Goal: Task Accomplishment & Management: Complete application form

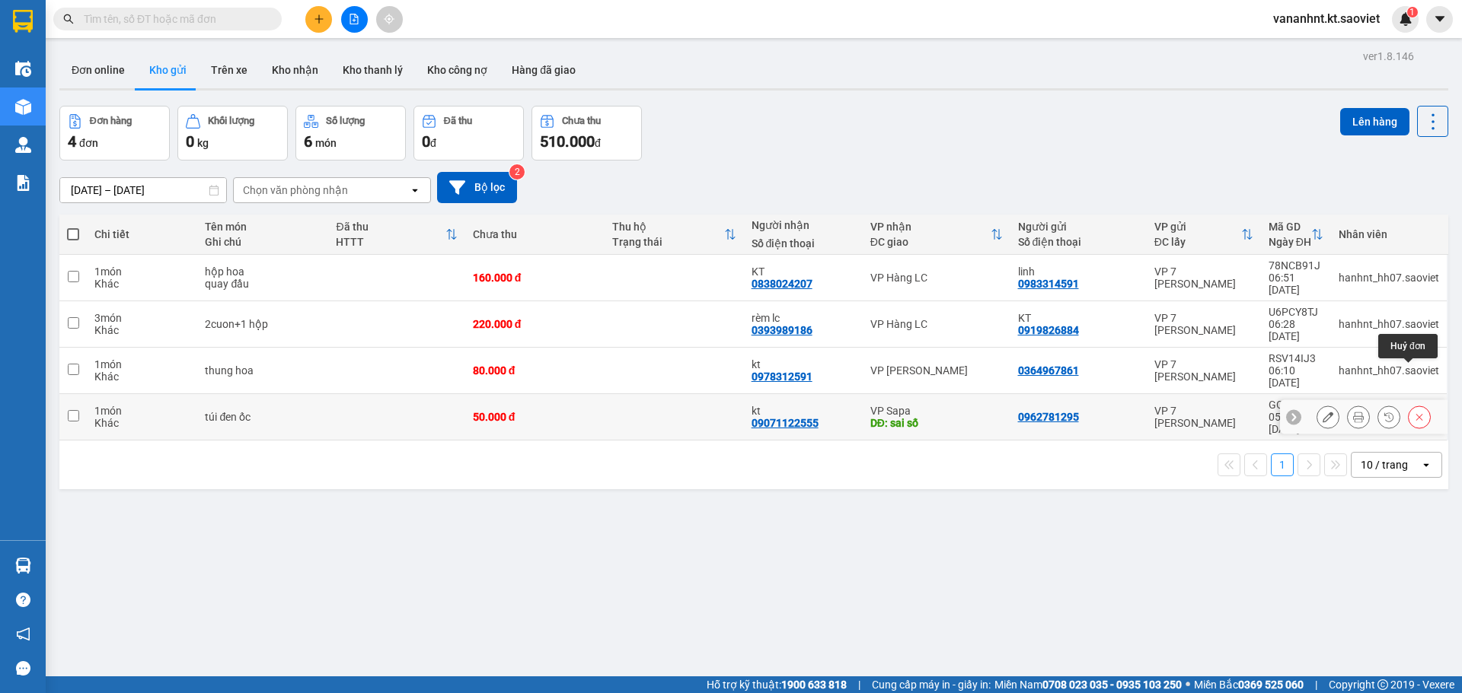
click at [1414, 412] on icon at bounding box center [1419, 417] width 11 height 11
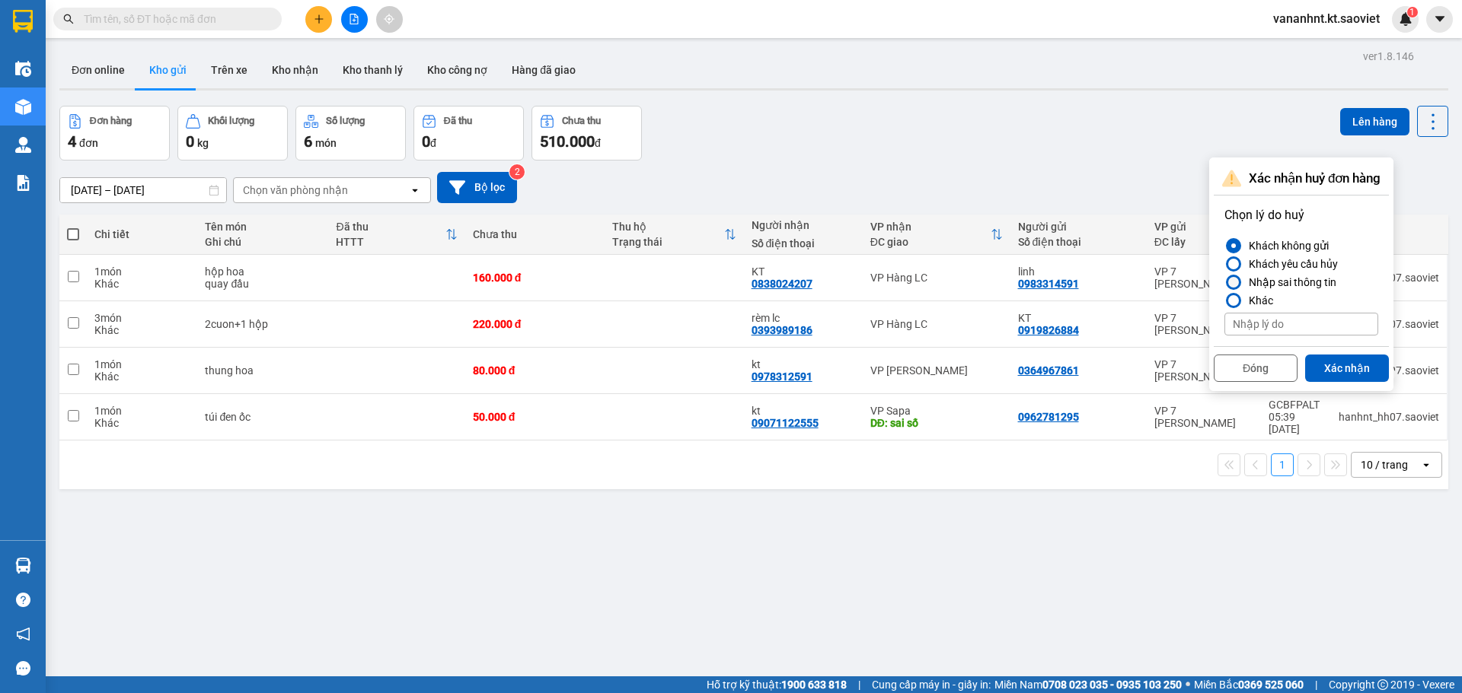
click at [1270, 280] on div "Nhập sai thông tin" at bounding box center [1289, 282] width 94 height 18
click at [1224, 282] on input "Nhập sai thông tin" at bounding box center [1224, 282] width 0 height 0
click at [1323, 371] on button "Xác nhận" at bounding box center [1347, 368] width 84 height 27
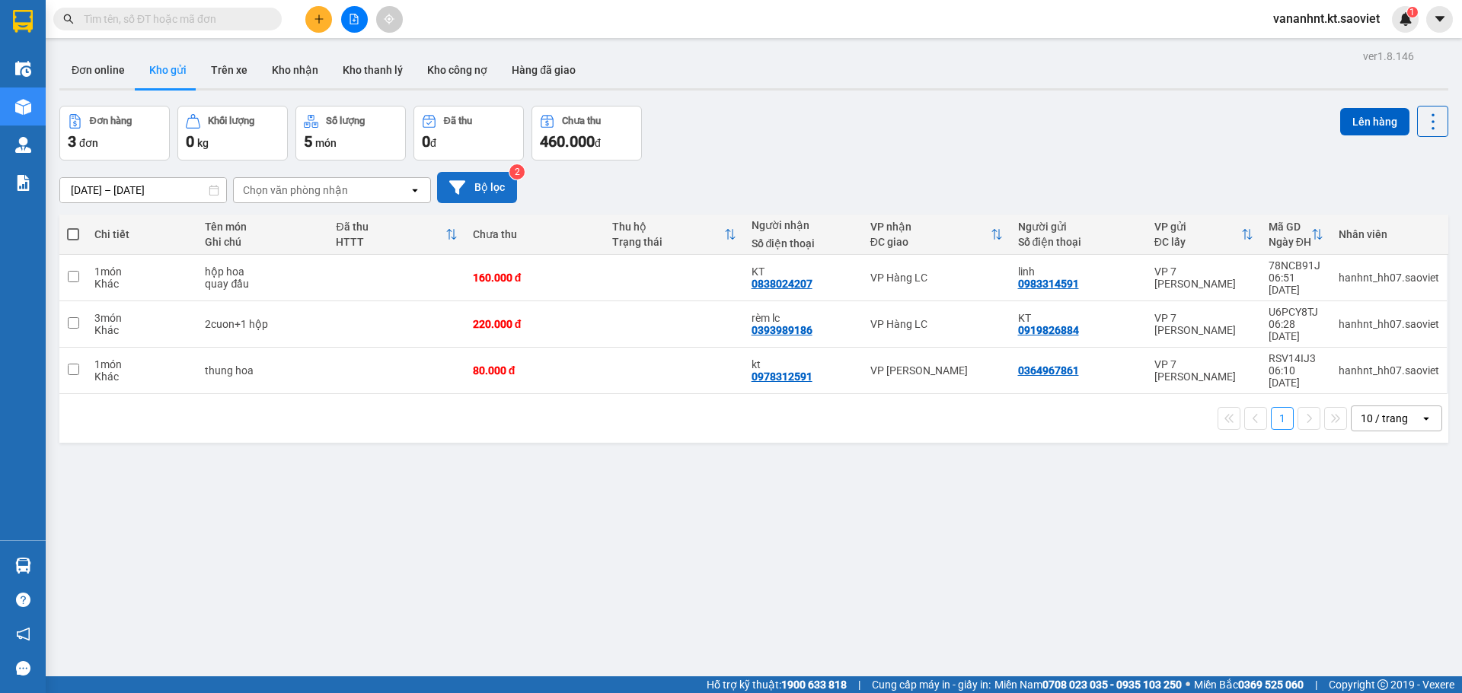
click at [482, 186] on button "Bộ lọc" at bounding box center [477, 187] width 80 height 31
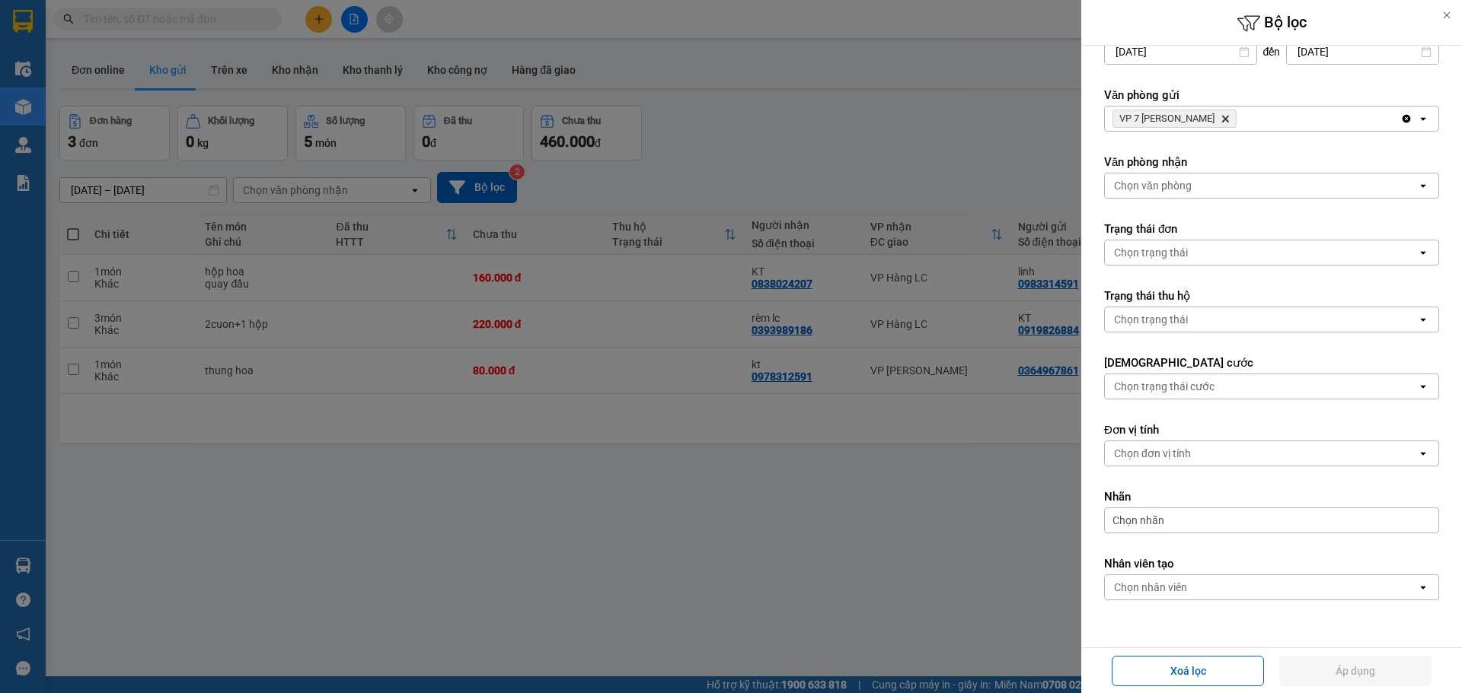
scroll to position [77, 0]
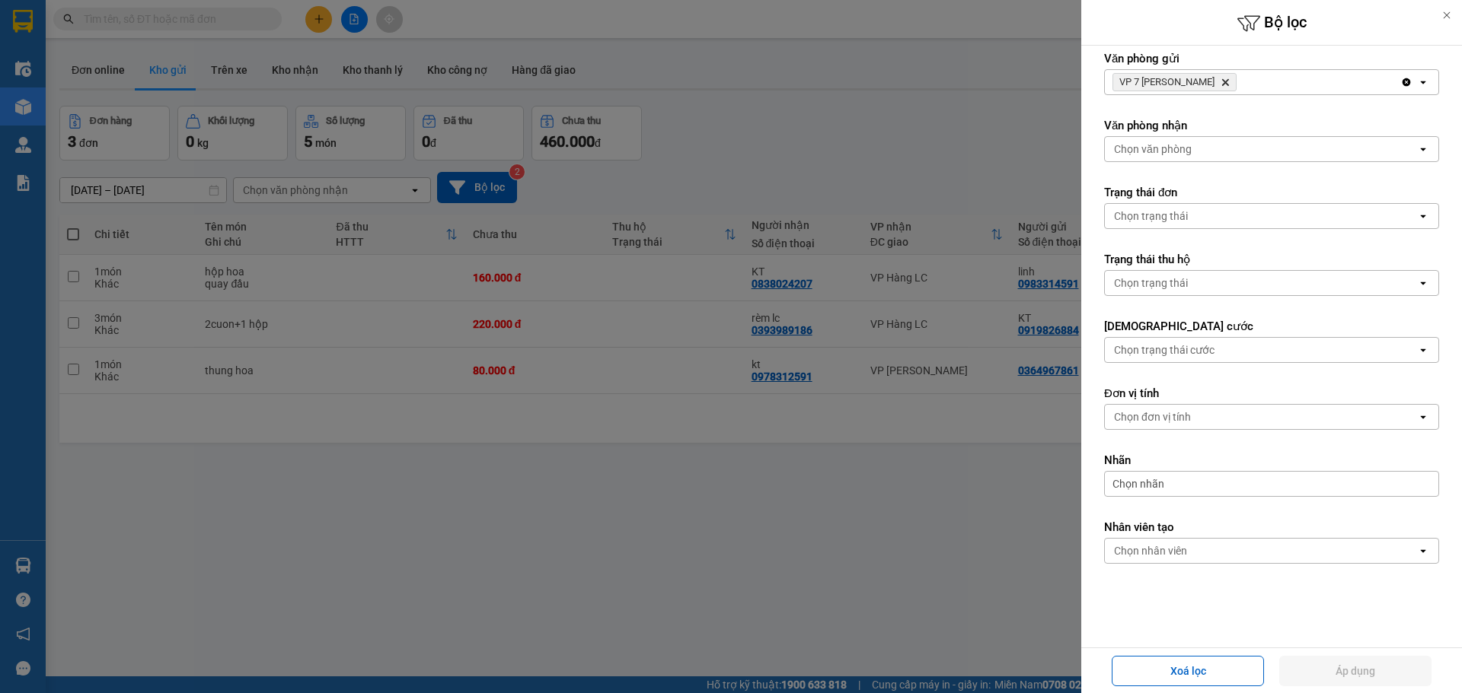
click at [1229, 81] on span "VP 7 Phạm Văn Đồng Delete" at bounding box center [1174, 82] width 124 height 18
click at [1221, 83] on icon "Delete" at bounding box center [1224, 82] width 9 height 9
click at [1221, 83] on div "Chọn văn phòng" at bounding box center [1261, 82] width 312 height 24
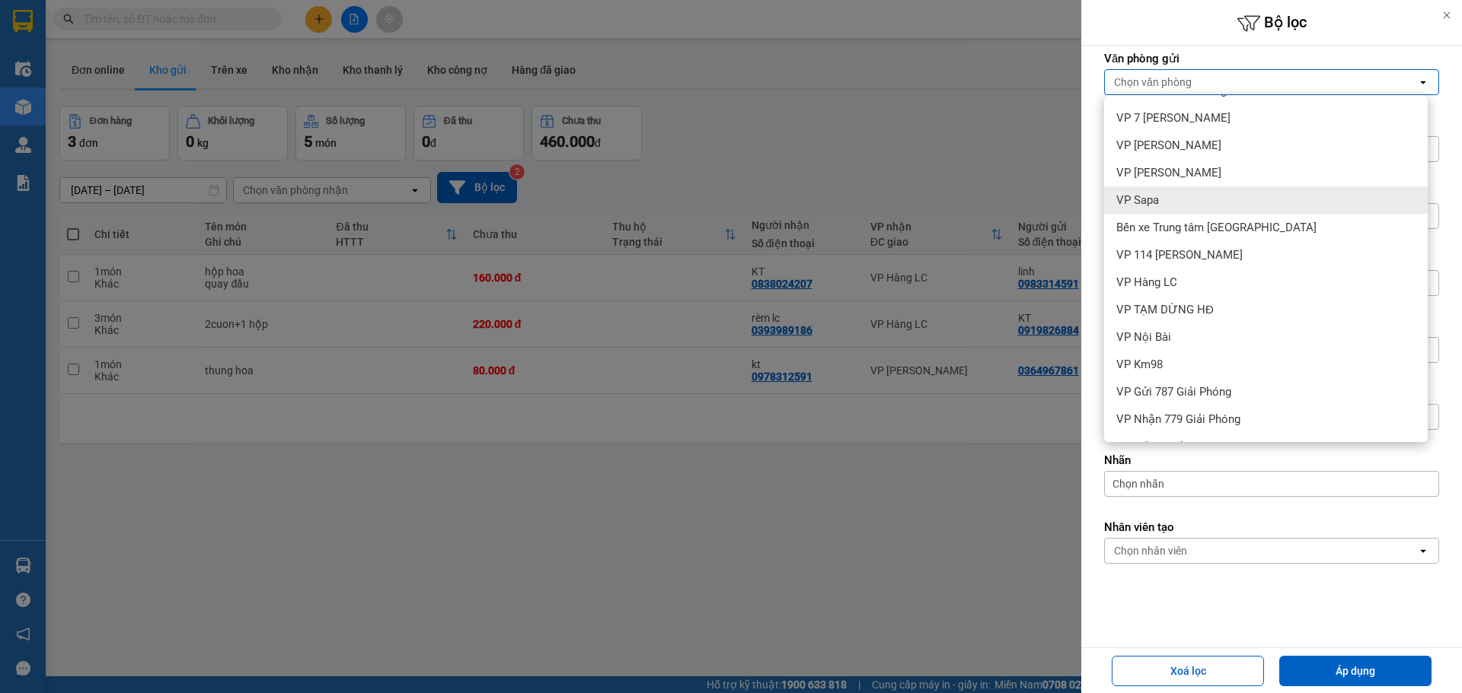
scroll to position [76, 0]
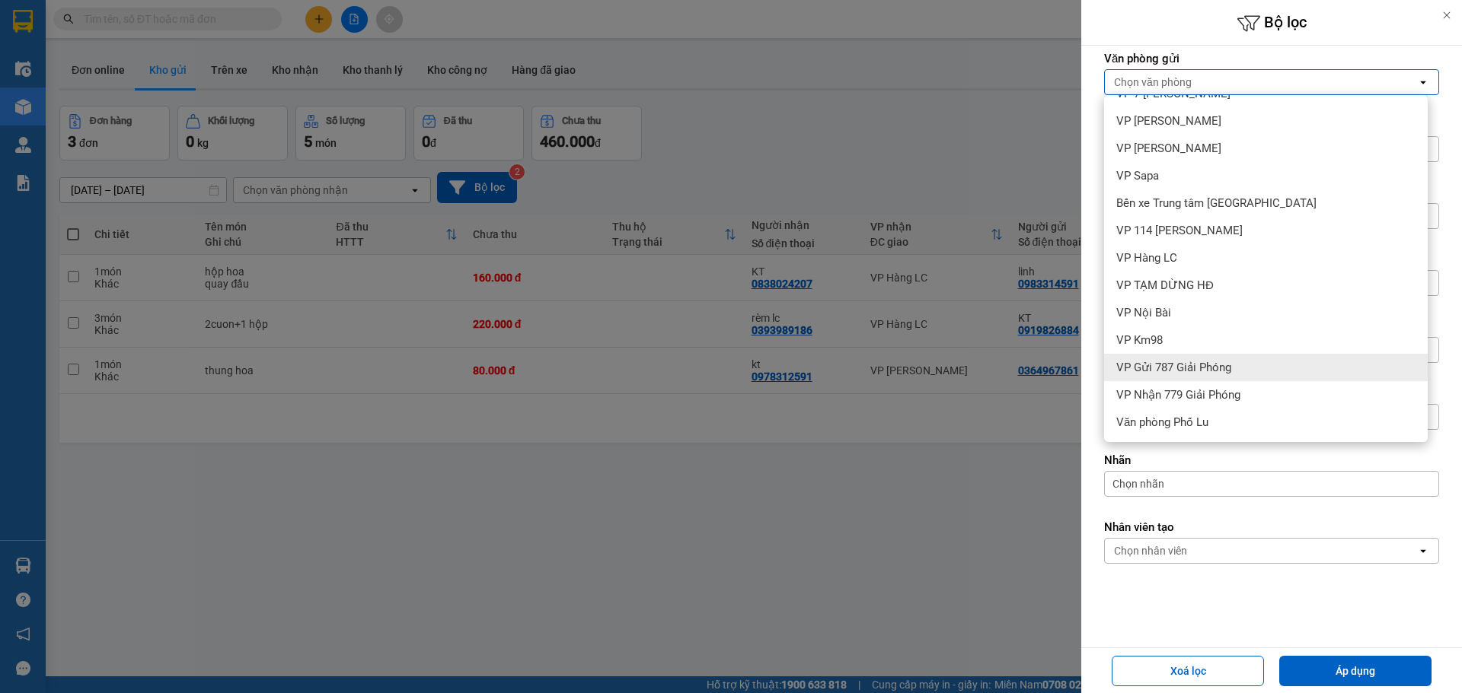
click at [1158, 367] on span "VP Gửi 787 Giải Phóng" at bounding box center [1173, 367] width 115 height 15
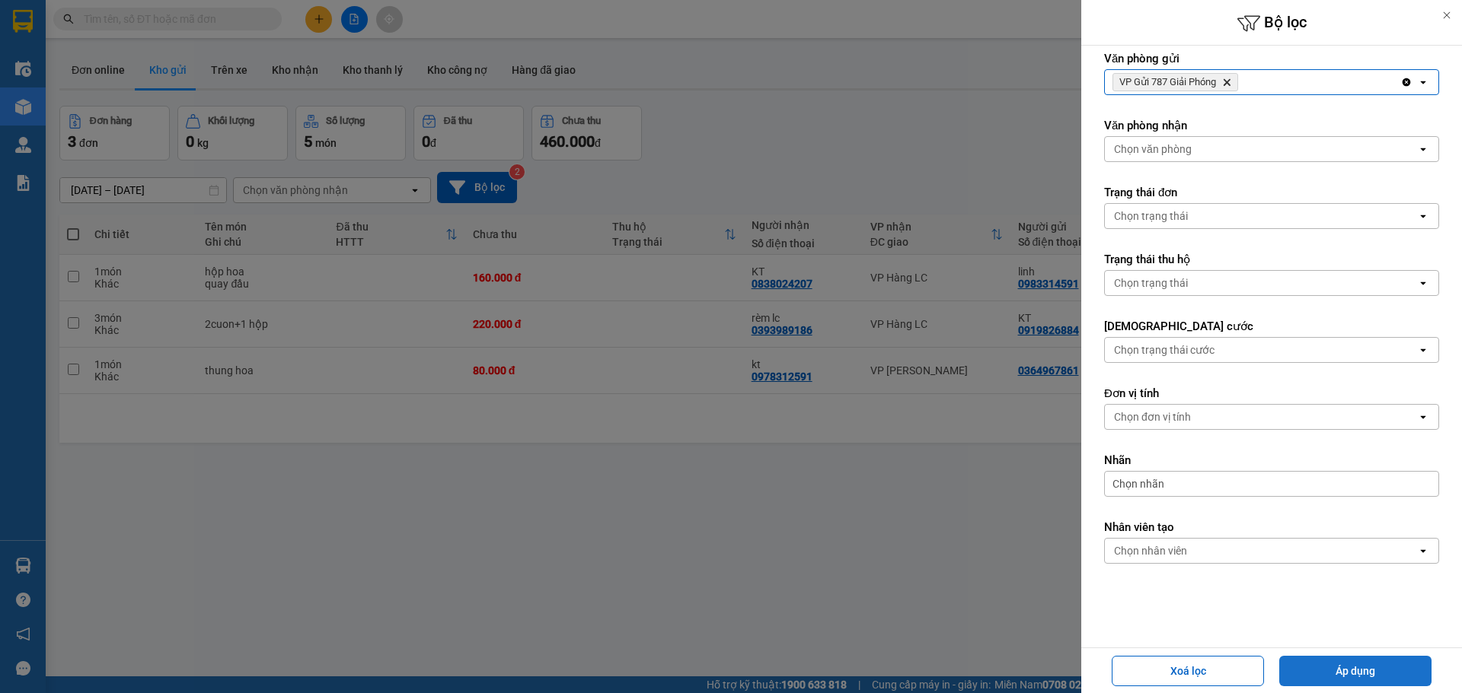
click at [1352, 680] on button "Áp dụng" at bounding box center [1355, 671] width 152 height 30
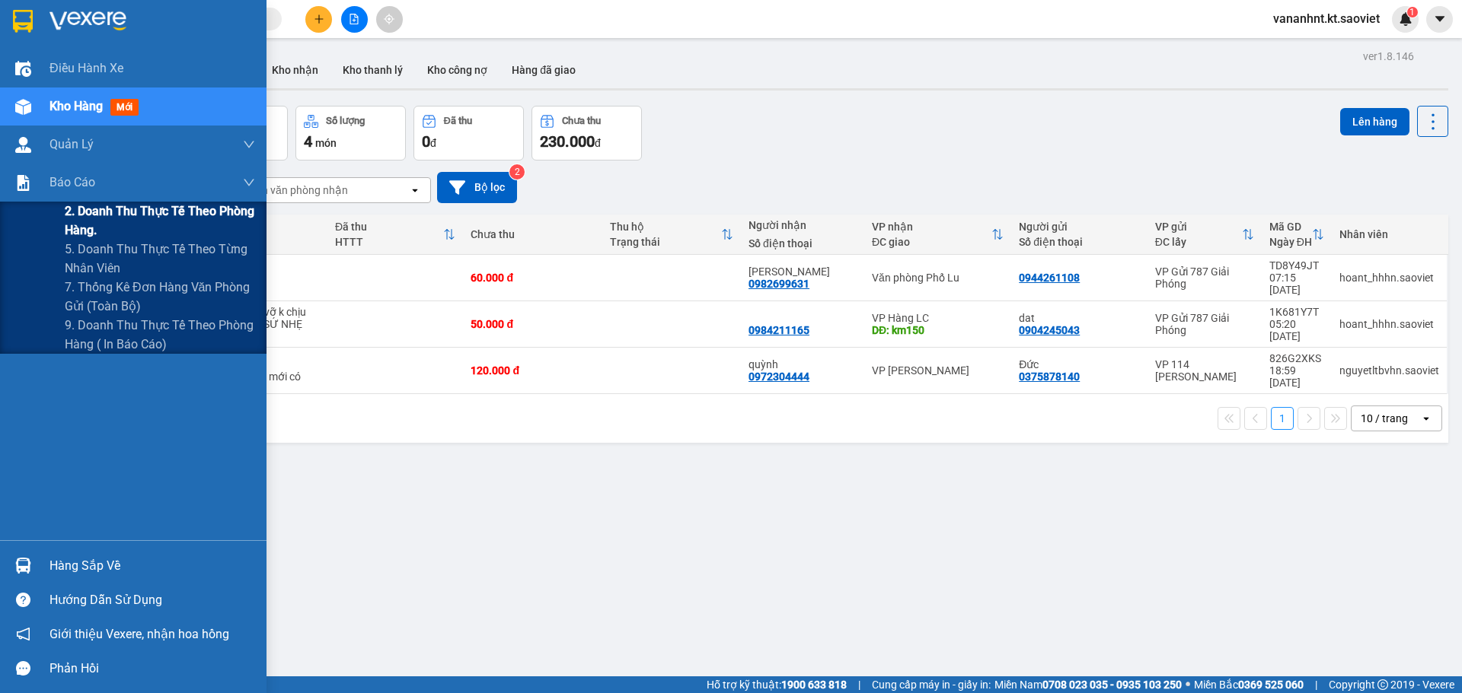
drag, startPoint x: 89, startPoint y: 218, endPoint x: 81, endPoint y: 216, distance: 7.9
click at [90, 218] on span "2. Doanh thu thực tế theo phòng hàng." at bounding box center [160, 221] width 190 height 38
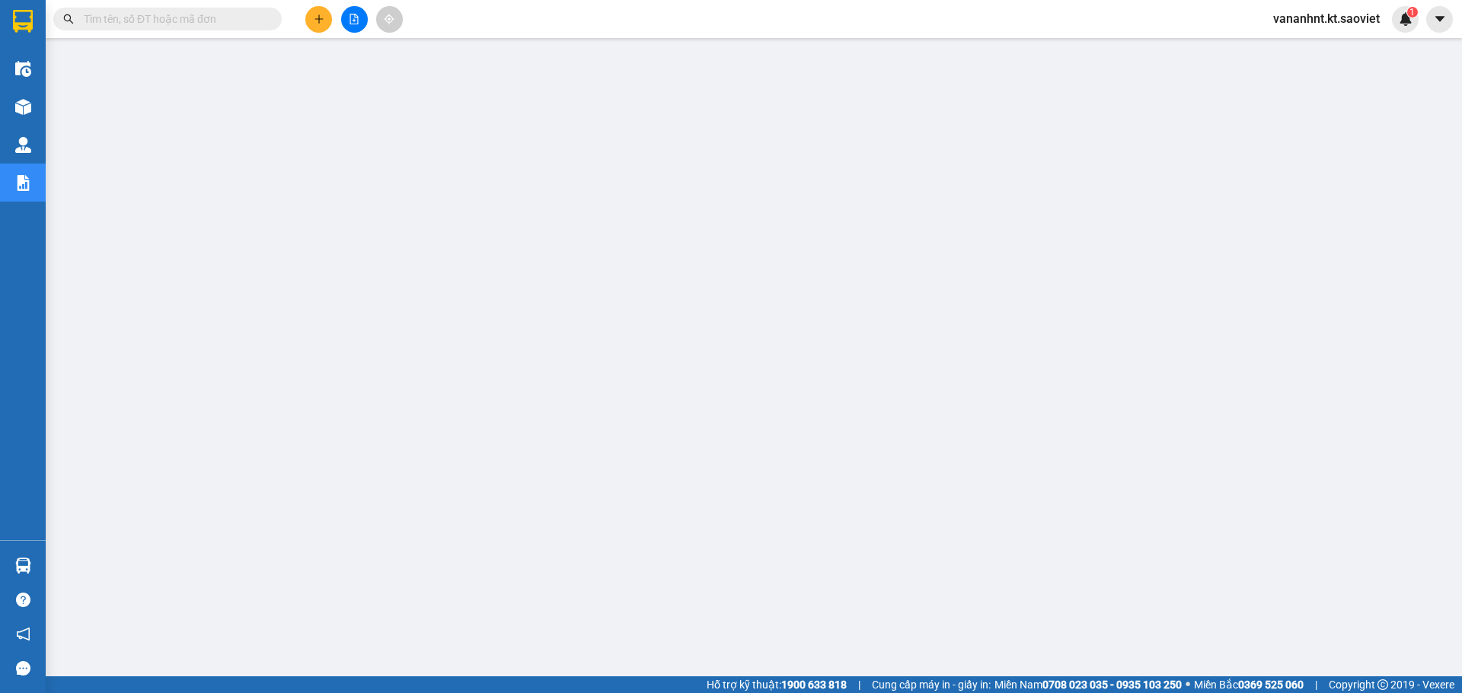
paste input "2IIFQ8IG"
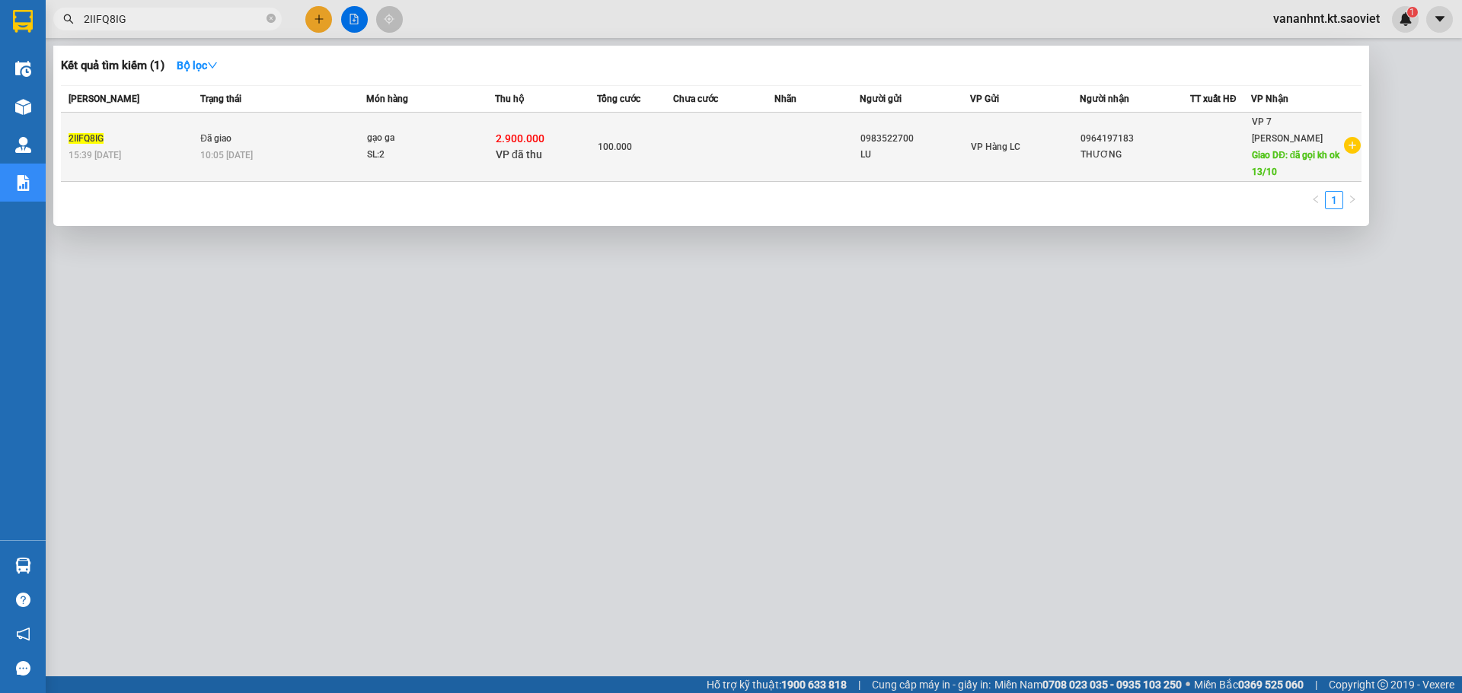
type input "2IIFQ8IG"
click at [680, 130] on td at bounding box center [724, 147] width 102 height 69
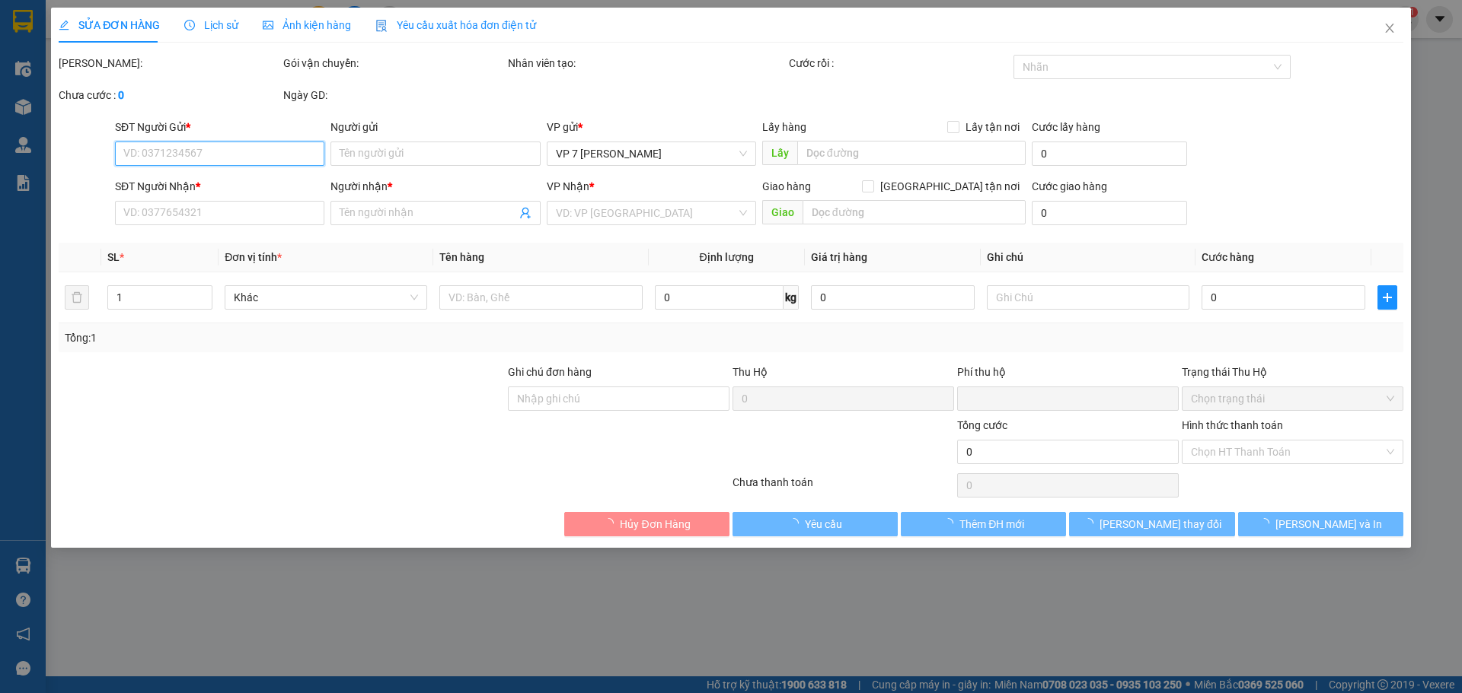
type input "0983522700"
type input "LU"
type input "0964197183"
type input "THƯƠNG"
type input "đã gọi kh ok 13/10"
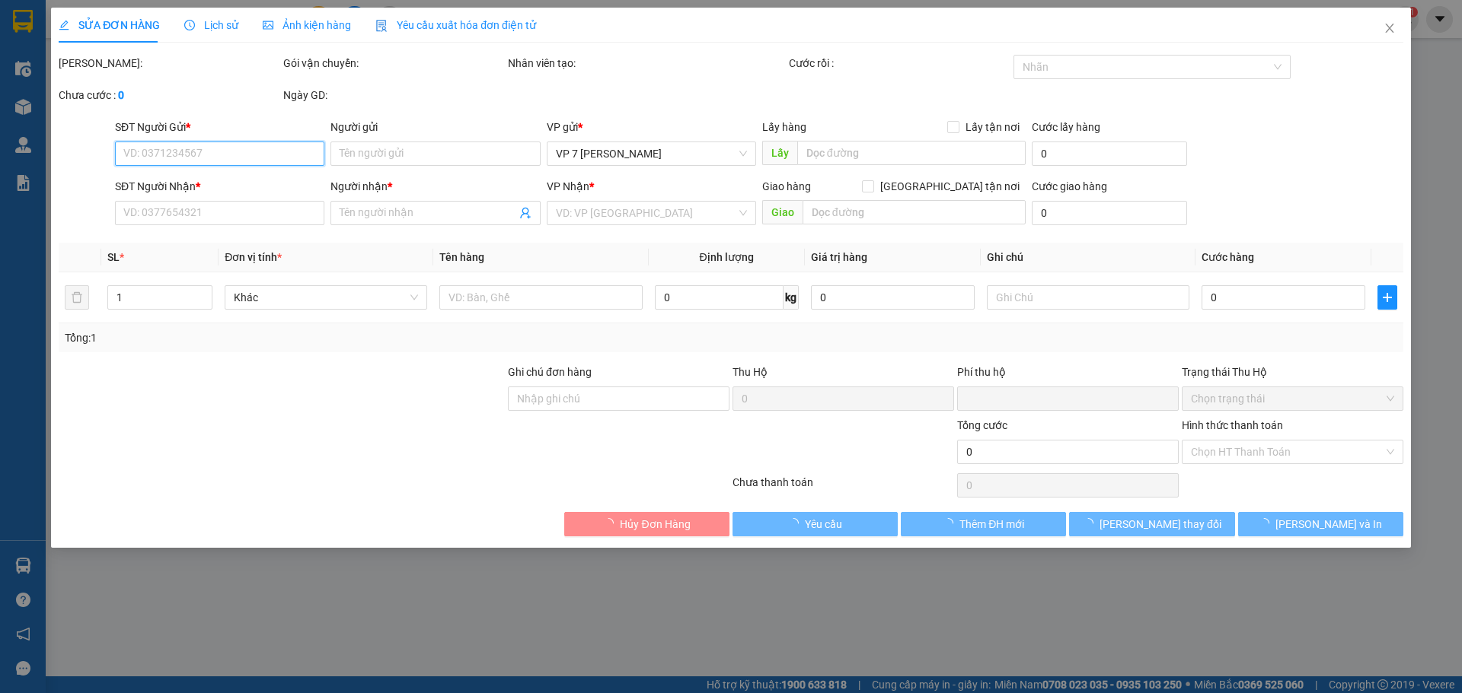
type input "2.900.000"
type input "30.000"
type input "100.000"
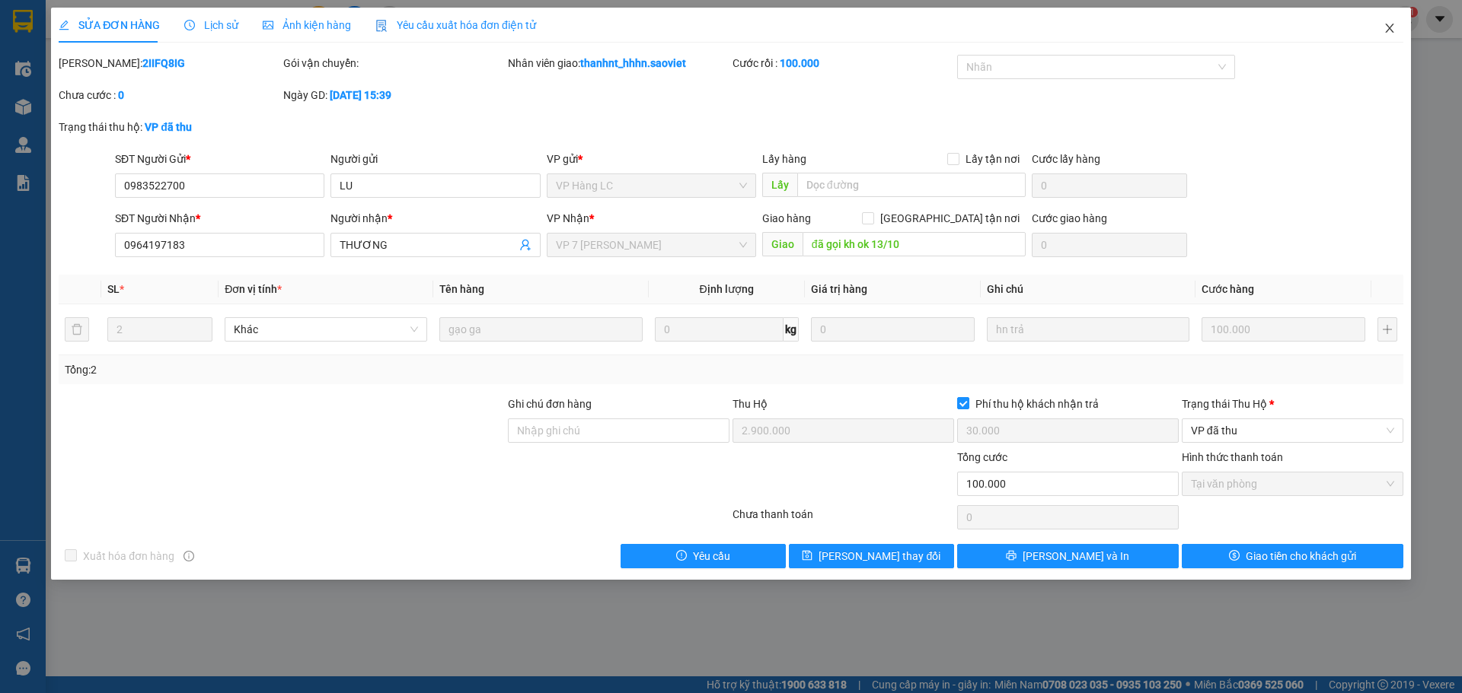
click at [1392, 25] on icon "close" at bounding box center [1389, 28] width 8 height 9
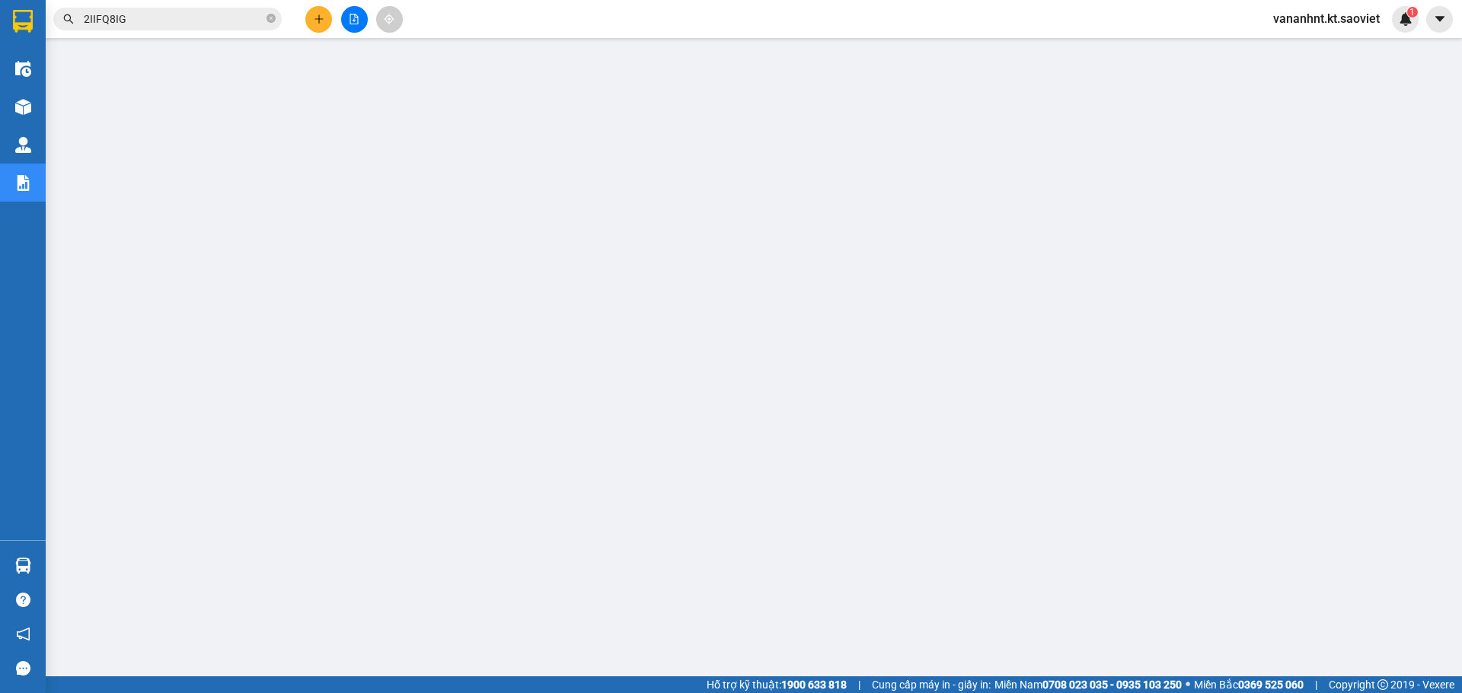
click at [122, 15] on input "2IIFQ8IG" at bounding box center [174, 19] width 180 height 17
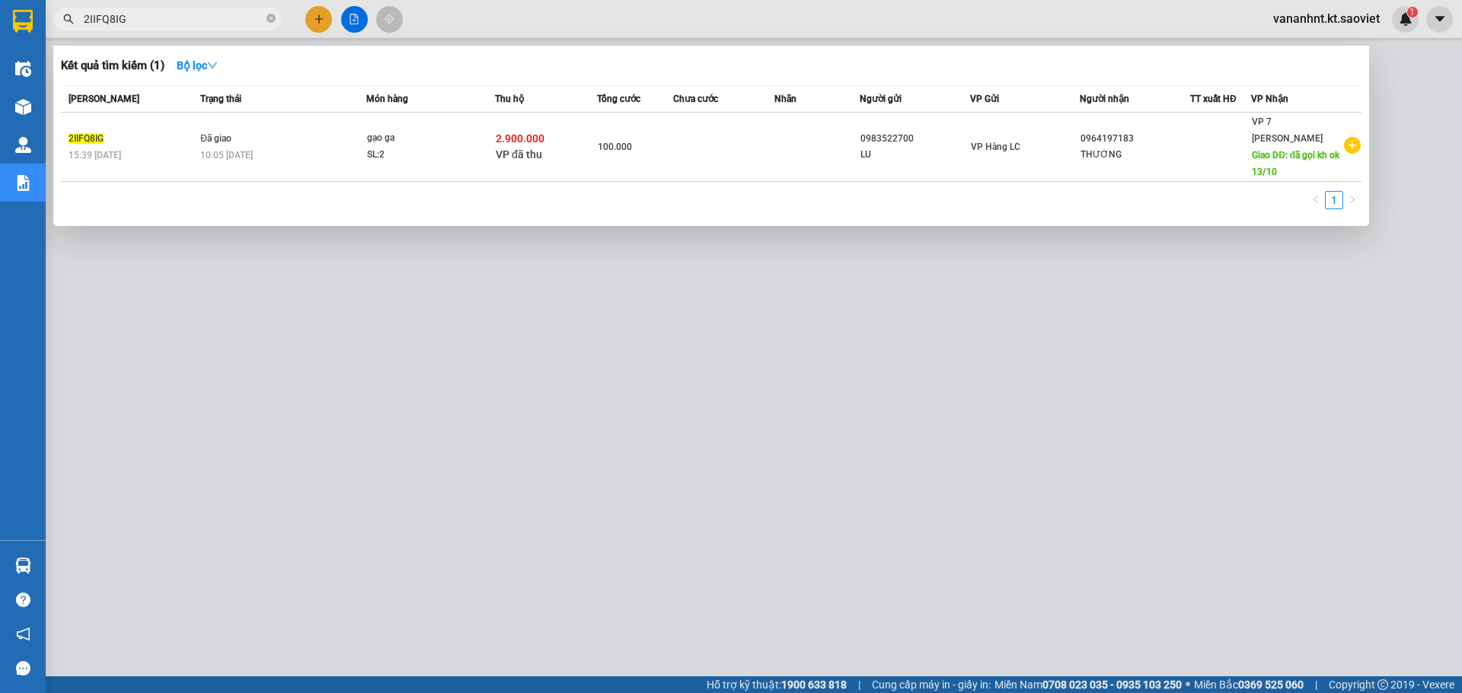
click at [122, 15] on input "2IIFQ8IG" at bounding box center [174, 19] width 180 height 17
paste input "5JSMP5KV"
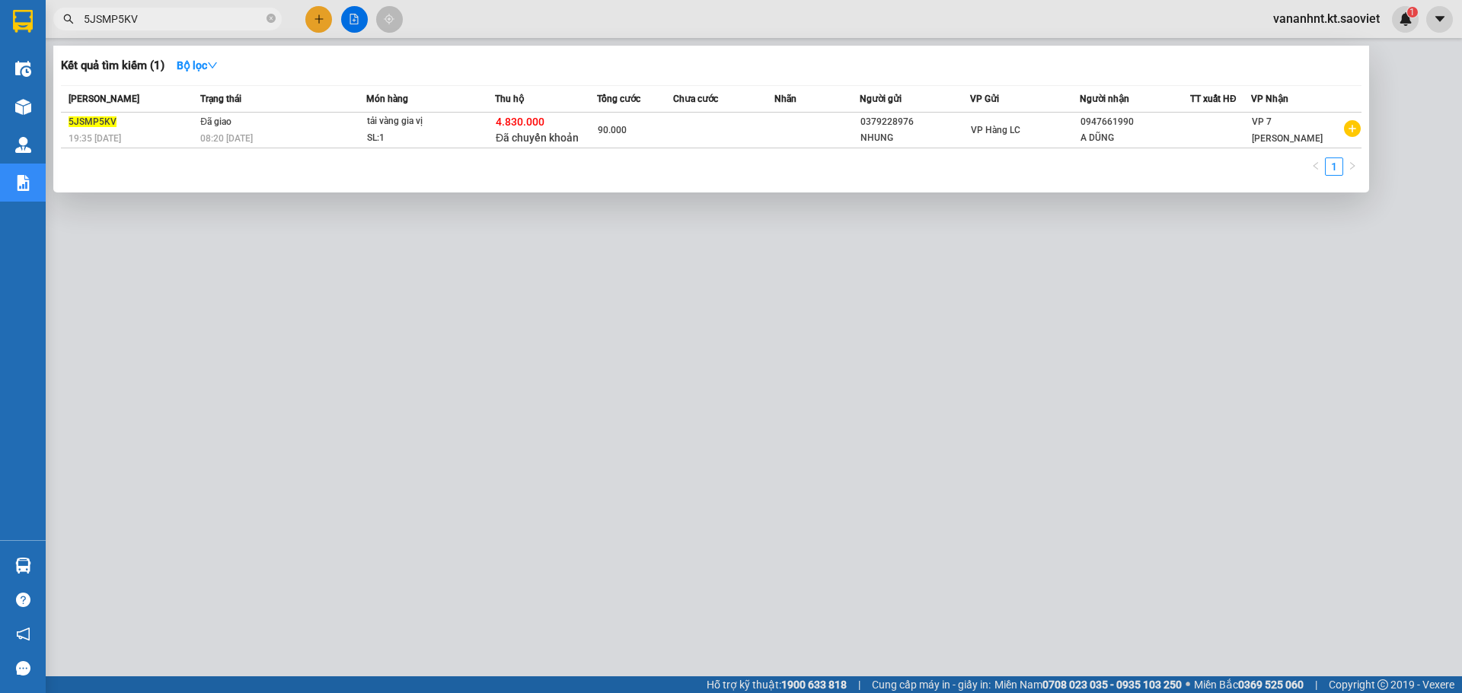
type input "5JSMP5KV"
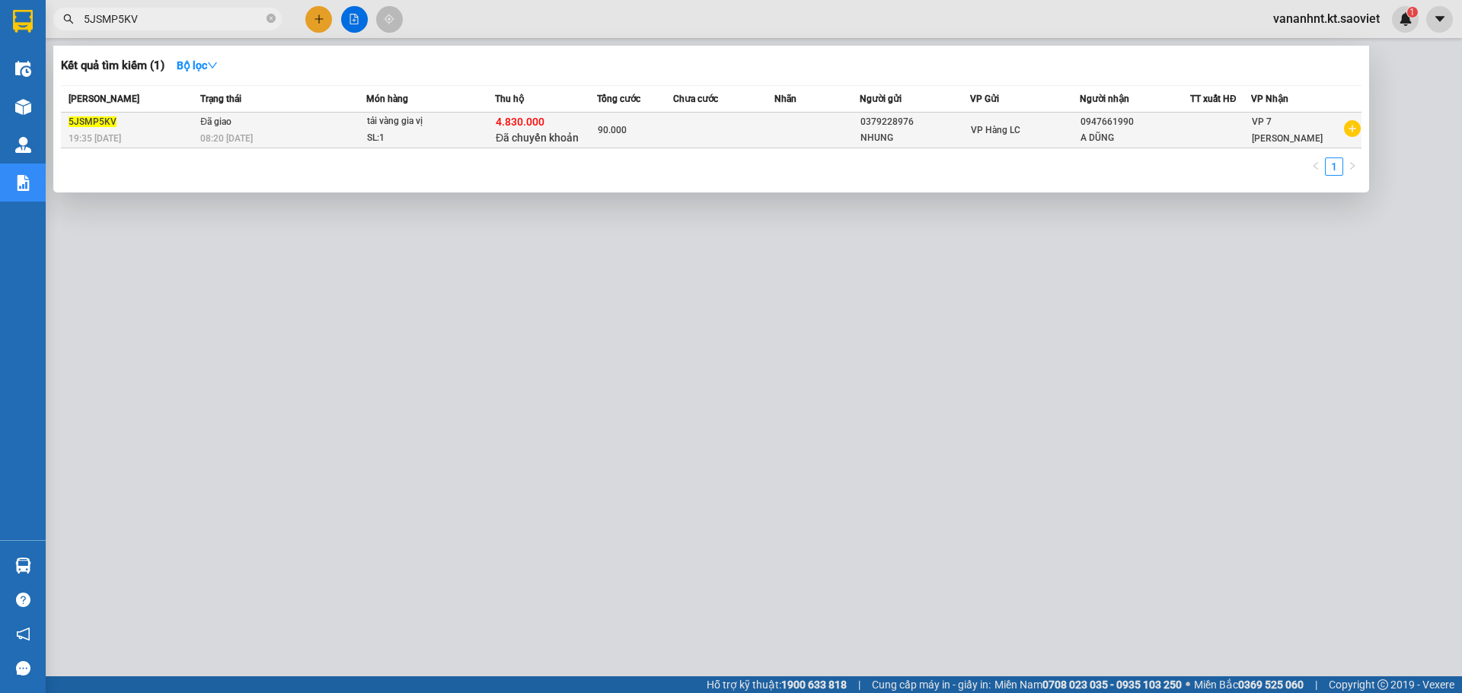
click at [732, 135] on td at bounding box center [724, 131] width 102 height 36
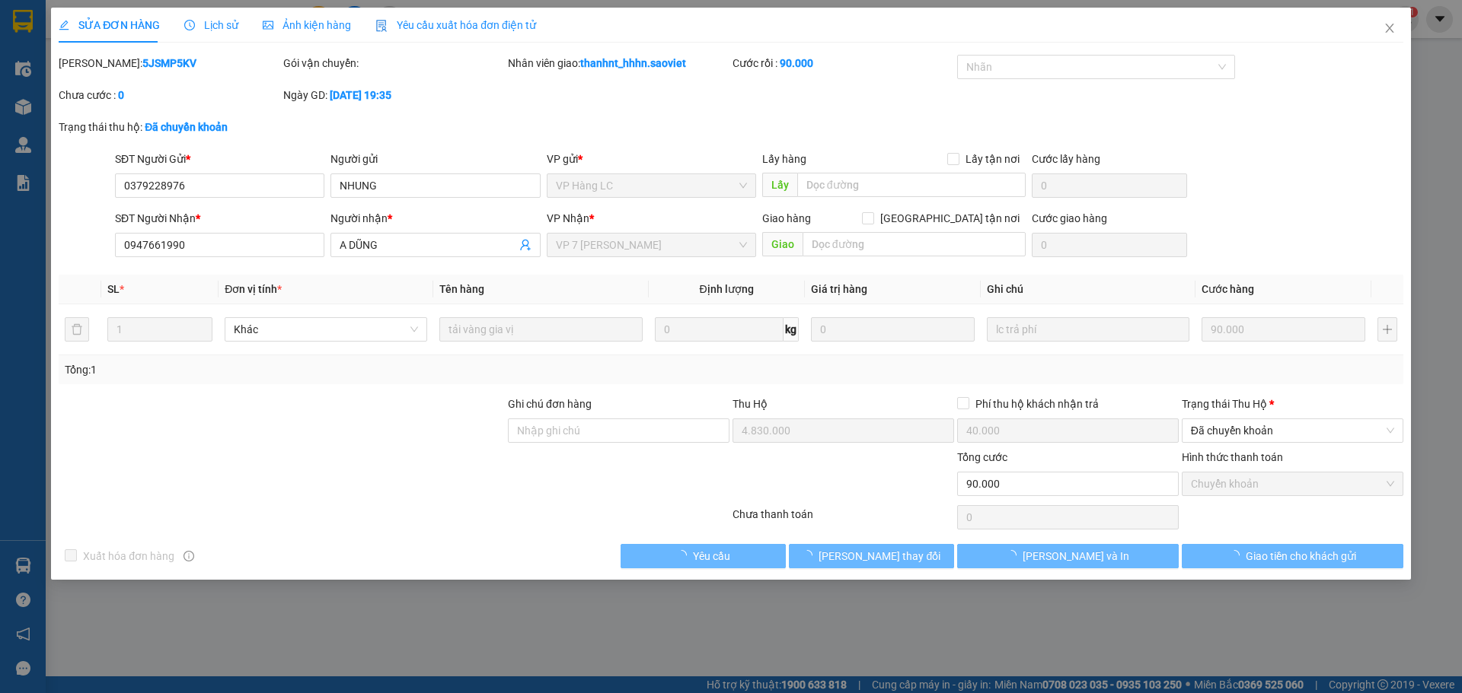
type input "0379228976"
type input "NHUNG"
type input "0947661990"
type input "A DŨNG"
type input "4.830.000"
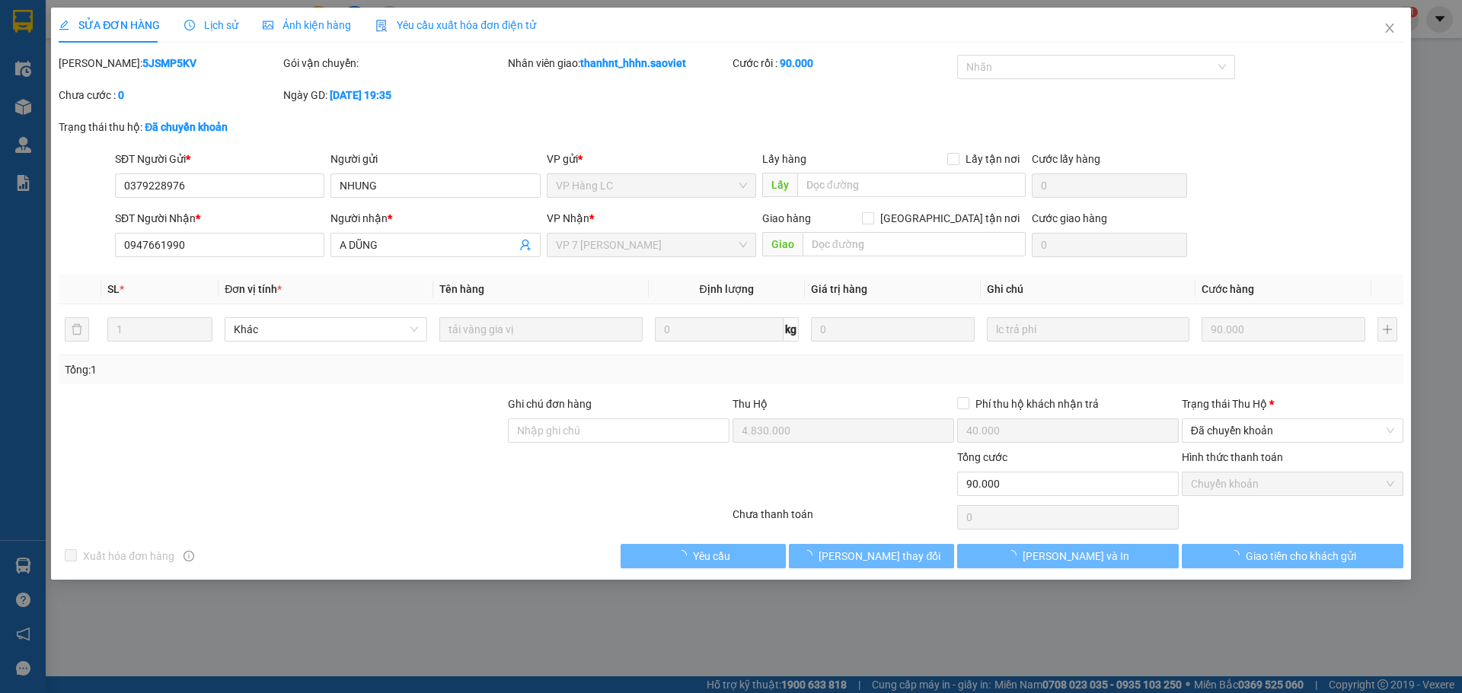
type input "40.000"
type input "90.000"
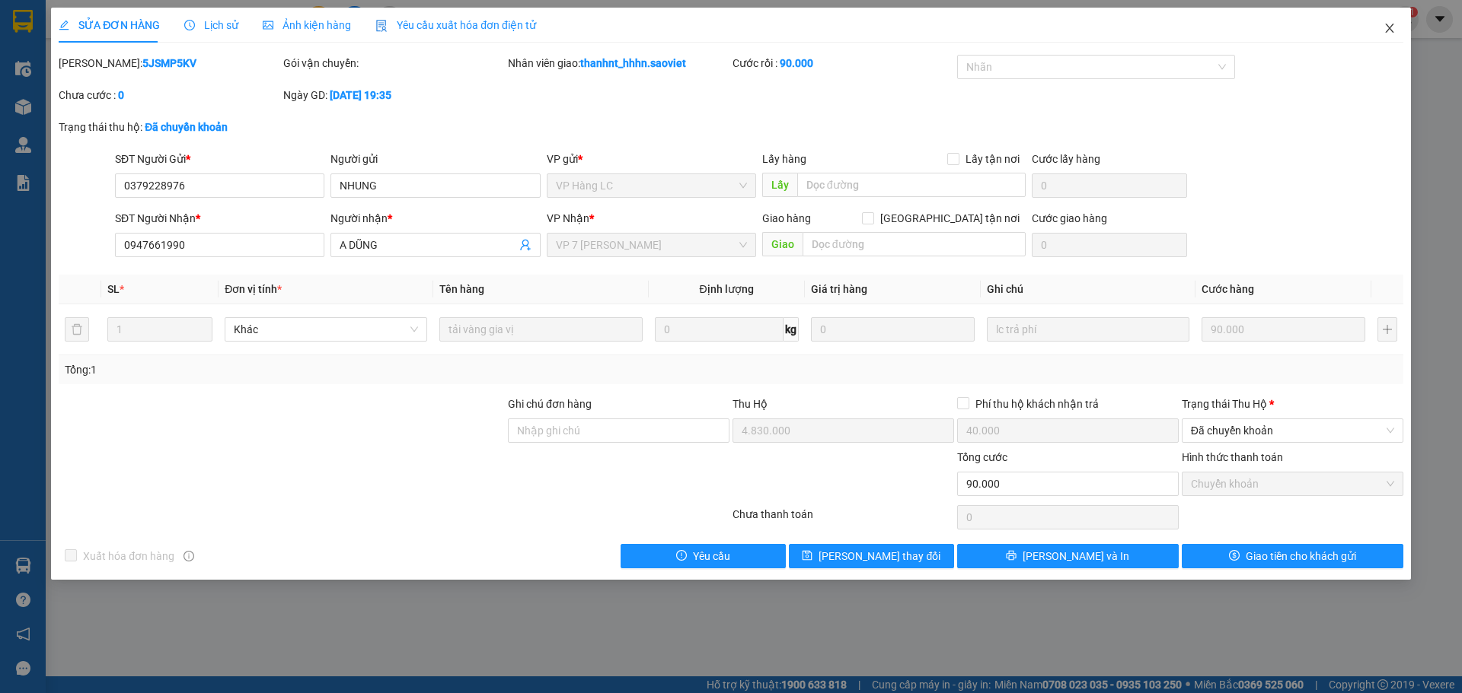
click at [1393, 34] on icon "close" at bounding box center [1389, 28] width 12 height 12
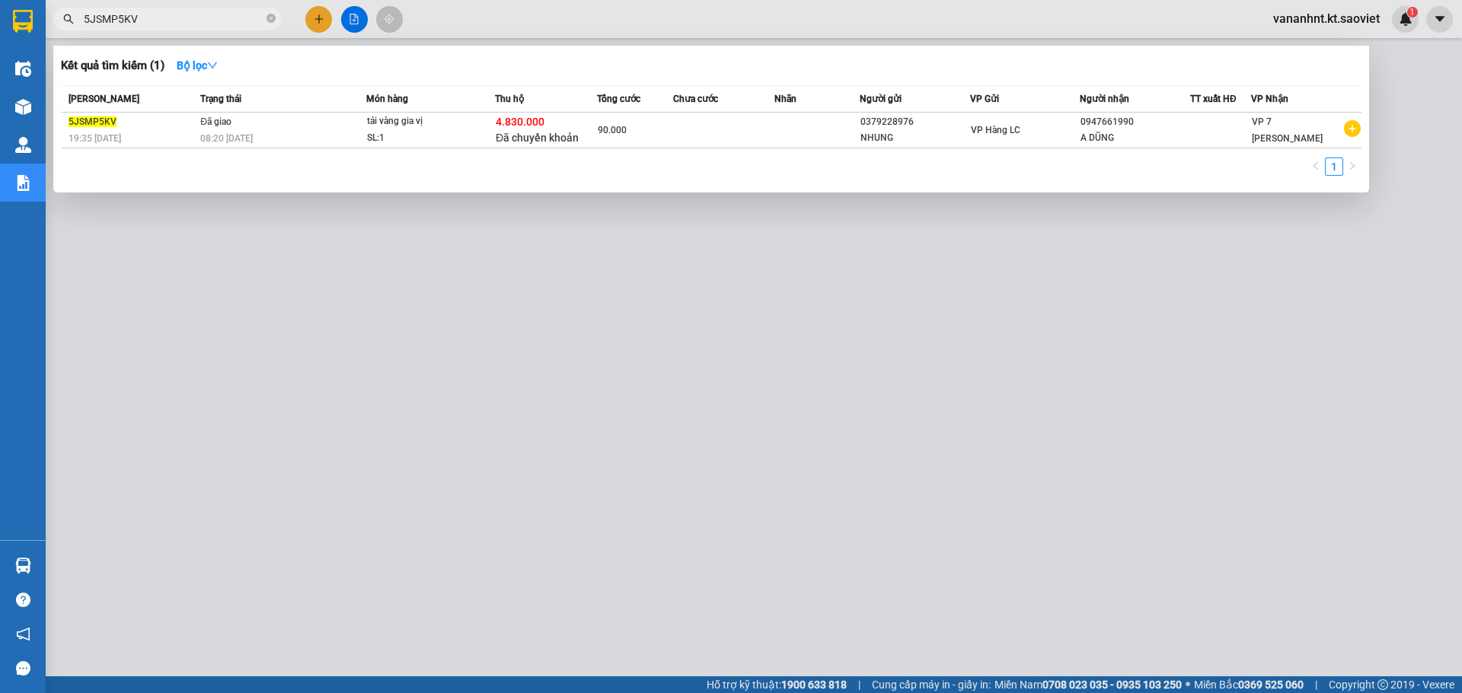
click at [115, 21] on input "5JSMP5KV" at bounding box center [174, 19] width 180 height 17
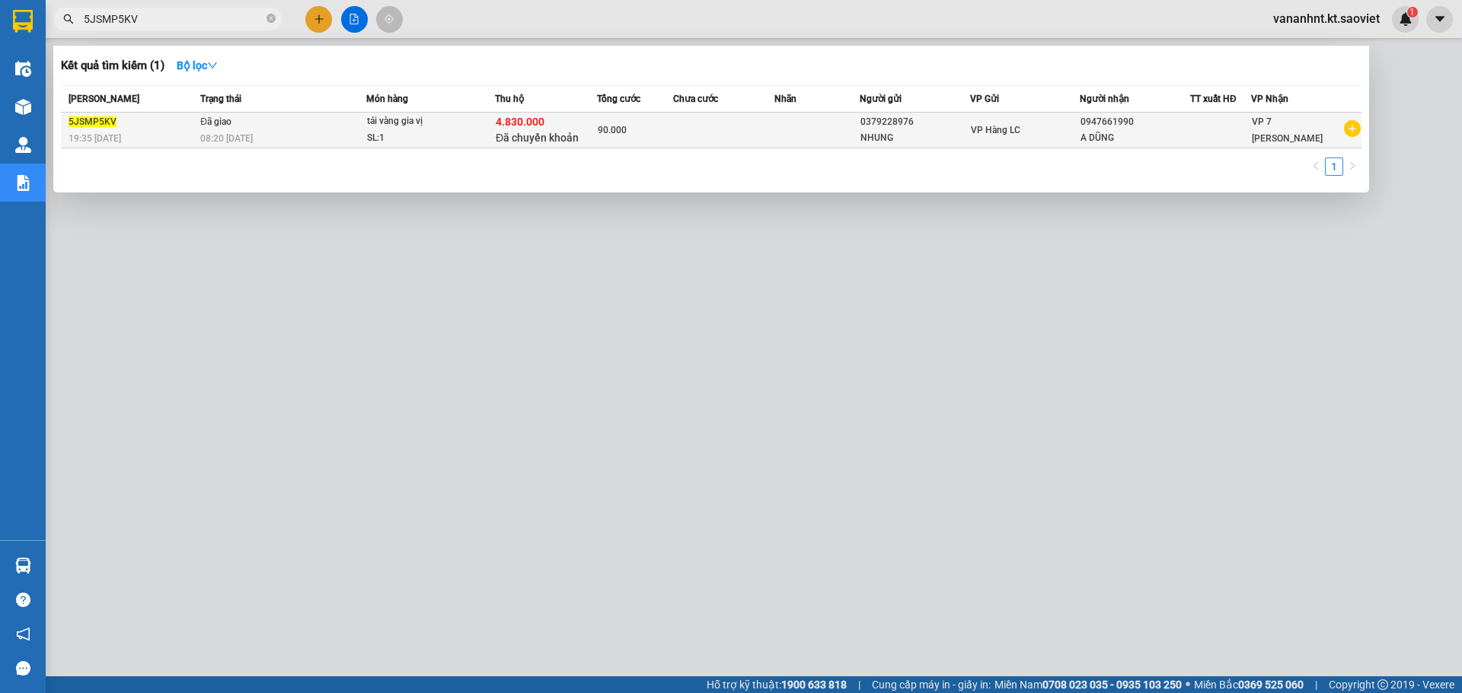
click at [540, 133] on span "Đã chuyển khoản" at bounding box center [537, 138] width 83 height 12
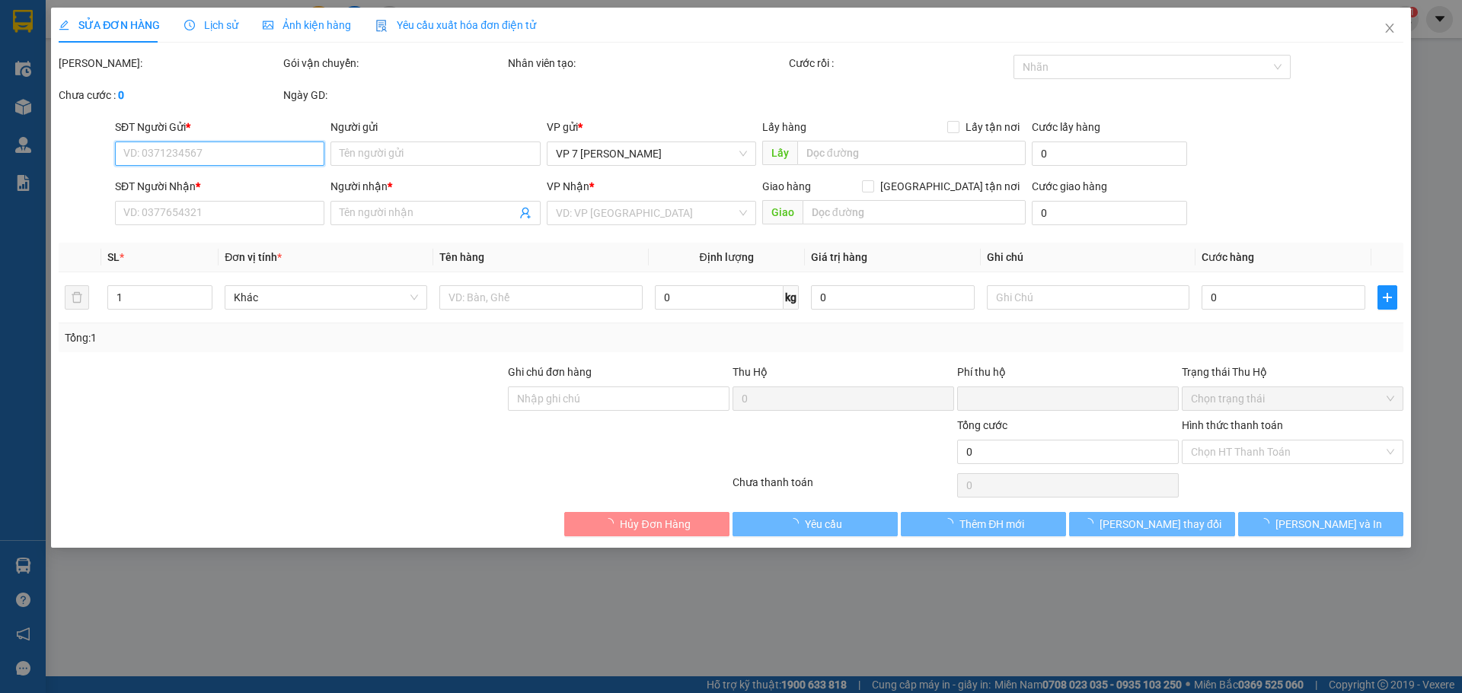
type input "0379228976"
type input "NHUNG"
type input "0947661990"
type input "A DŨNG"
type input "4.830.000"
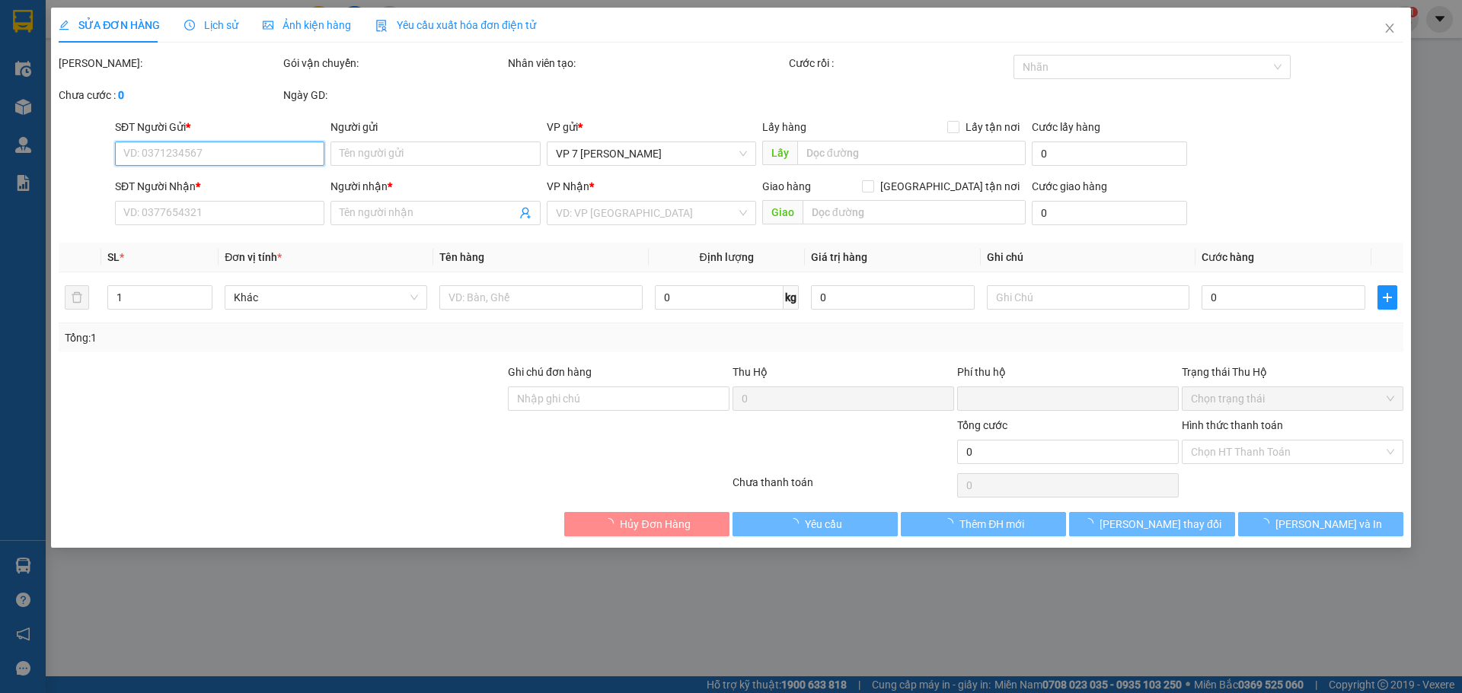
type input "40.000"
type input "90.000"
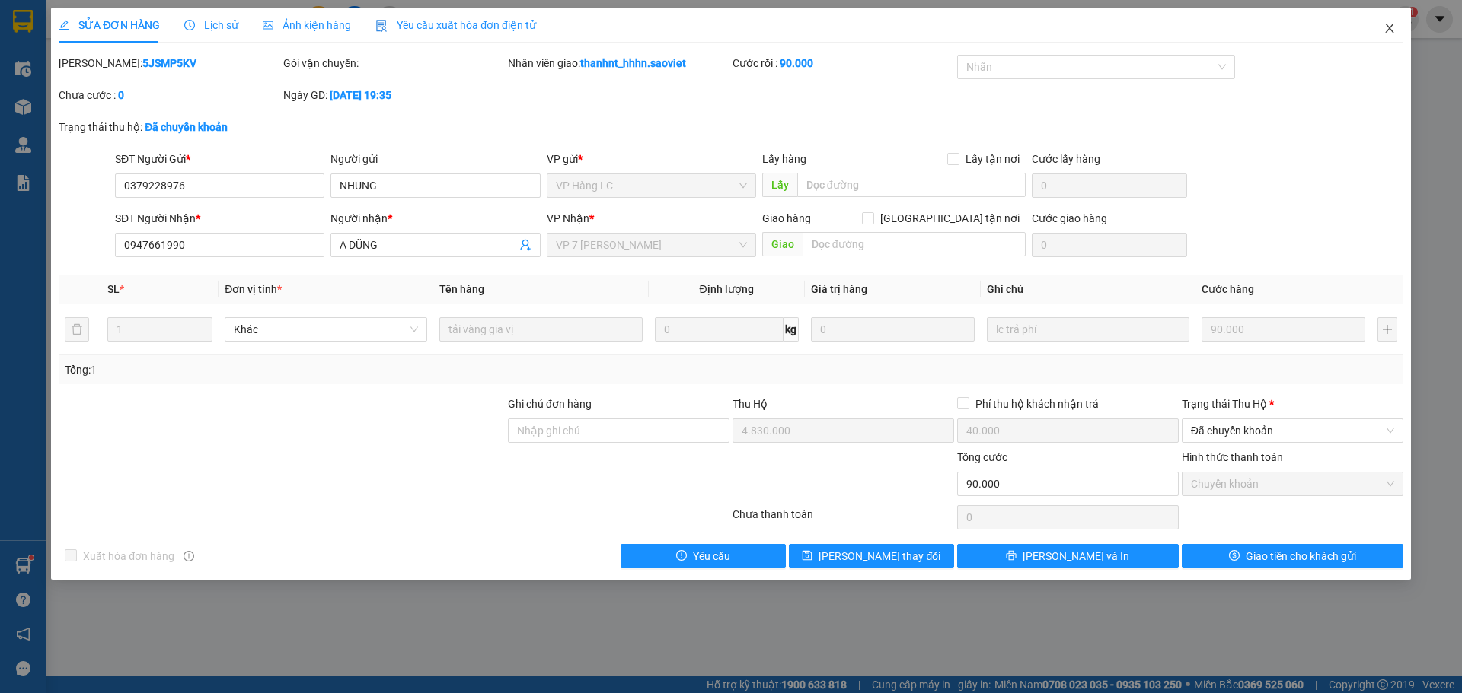
click at [1387, 28] on icon "close" at bounding box center [1389, 28] width 12 height 12
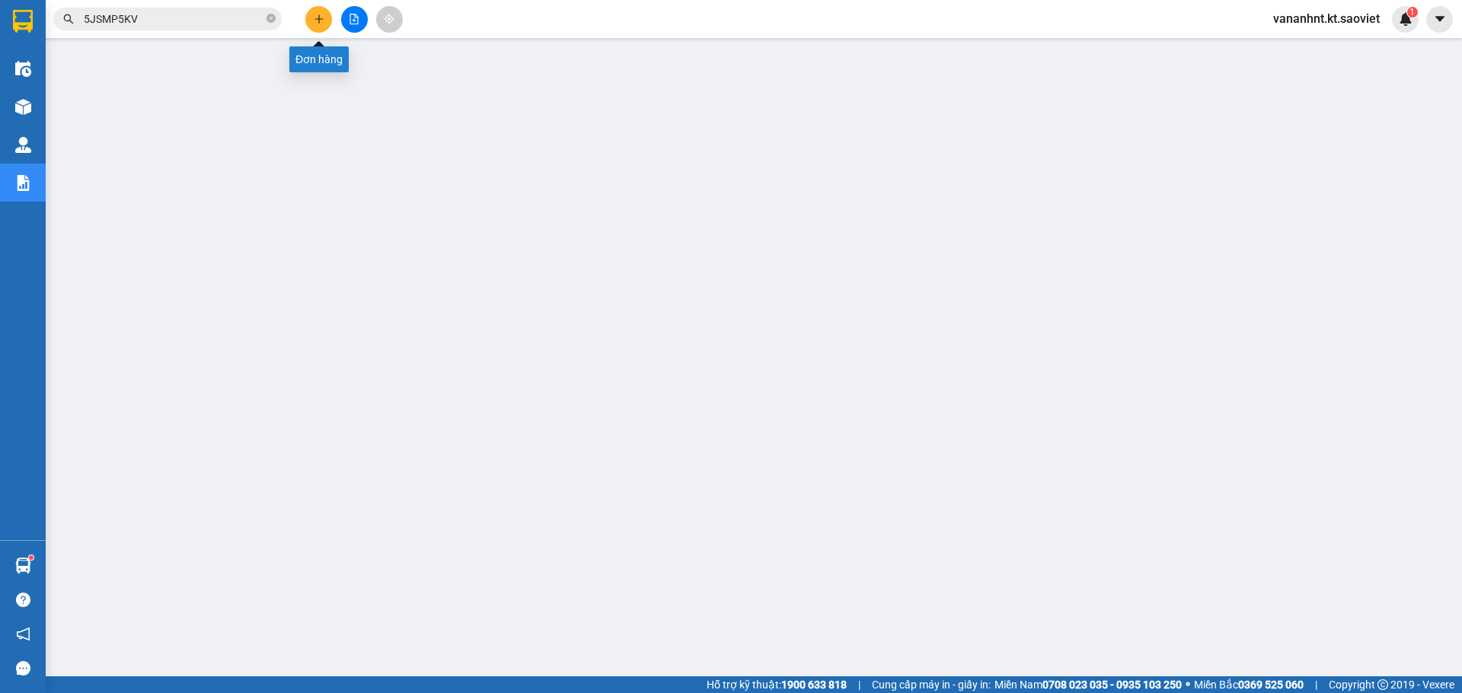
click at [327, 19] on button at bounding box center [318, 19] width 27 height 27
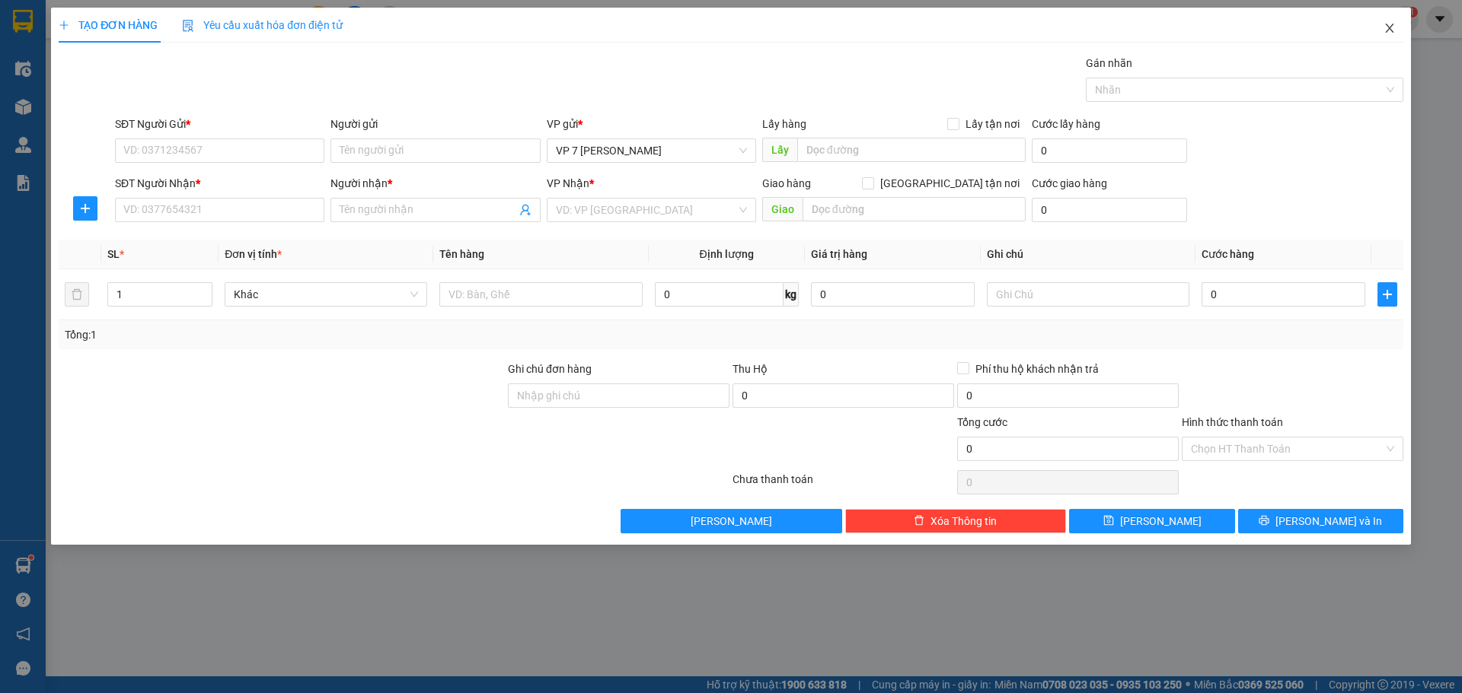
click at [1397, 30] on span "Close" at bounding box center [1389, 29] width 43 height 43
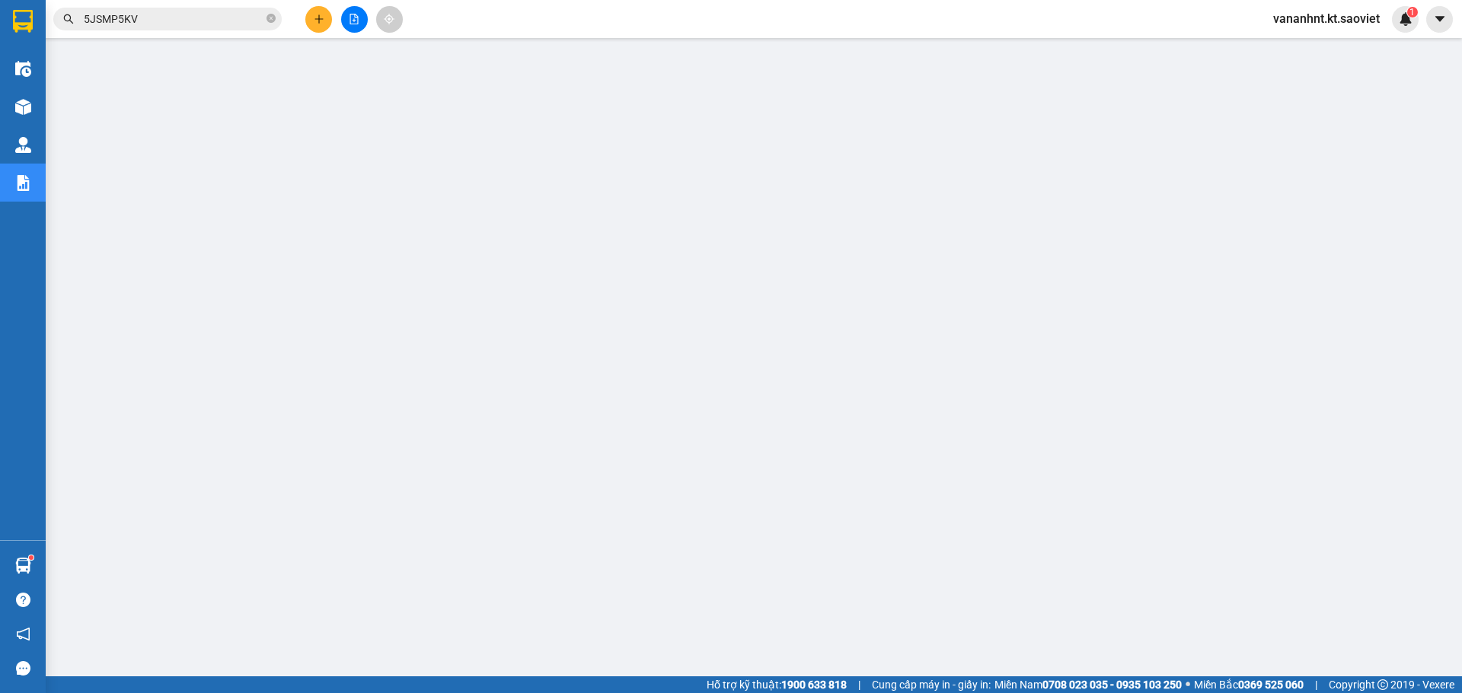
click at [108, 21] on input "5JSMP5KV" at bounding box center [174, 19] width 180 height 17
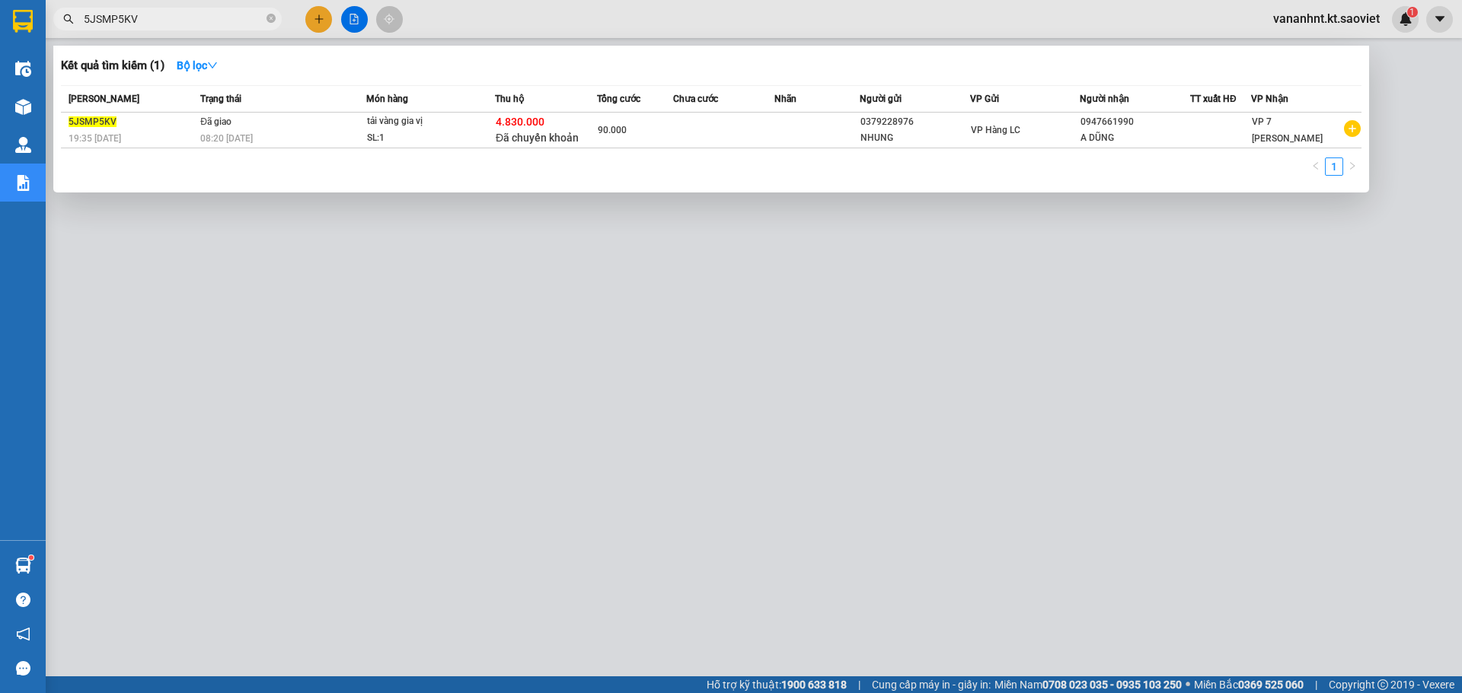
click at [108, 21] on input "5JSMP5KV" at bounding box center [174, 19] width 180 height 17
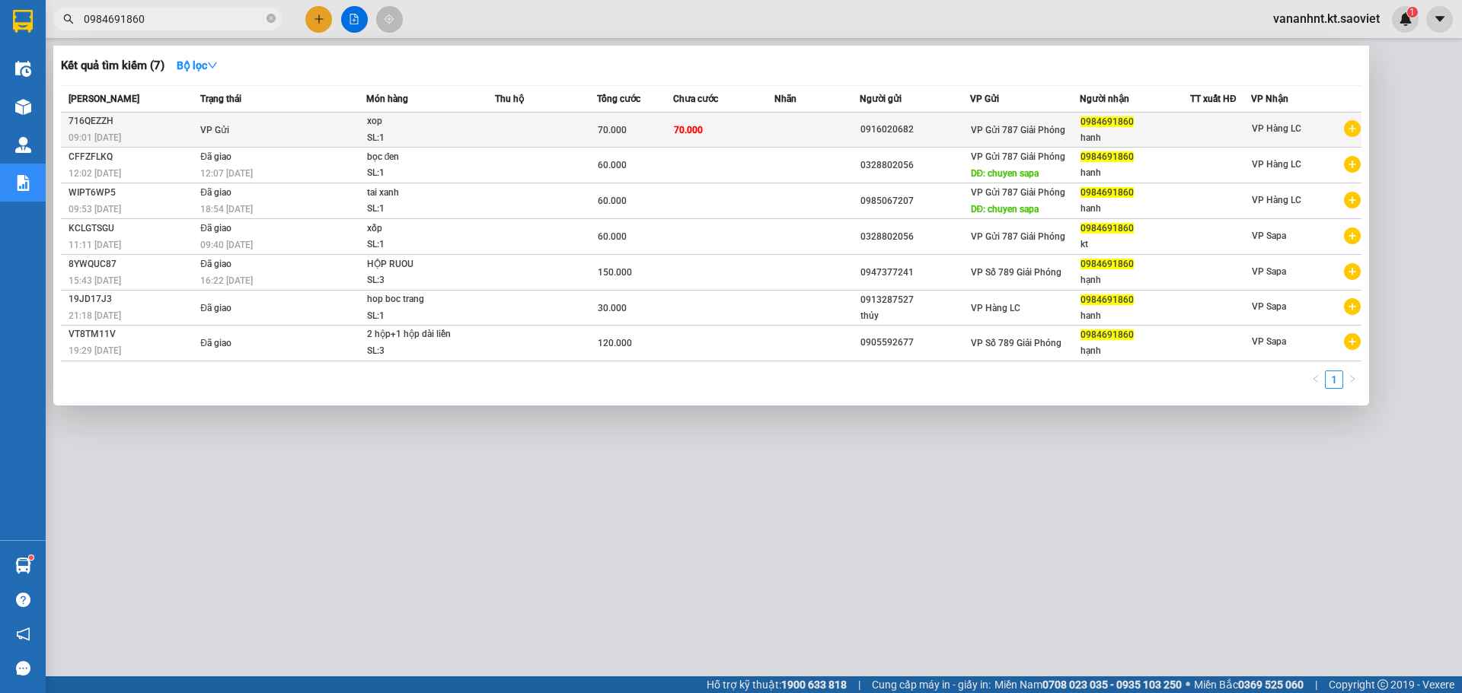
type input "0984691860"
click at [624, 125] on span "70.000" at bounding box center [612, 130] width 29 height 11
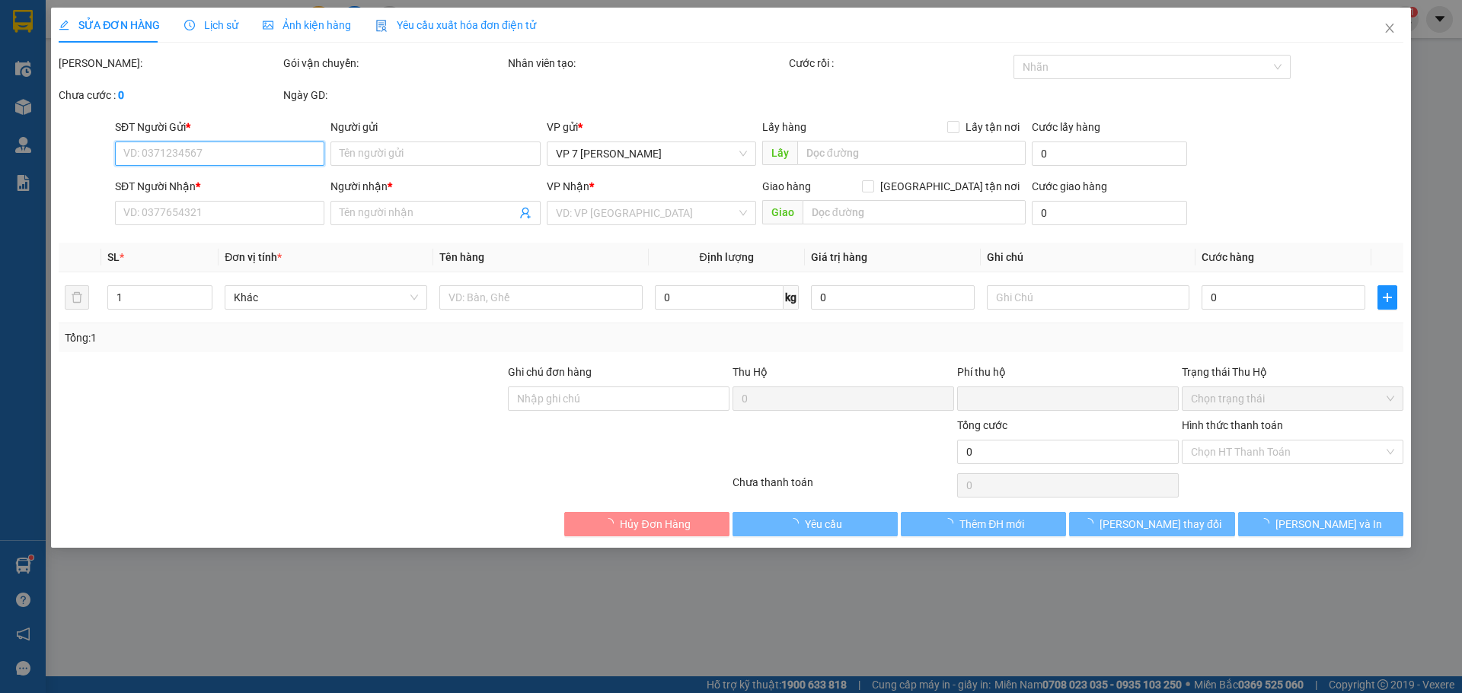
type input "0916020682"
type input "0984691860"
type input "hanh"
type input "0"
type input "70.000"
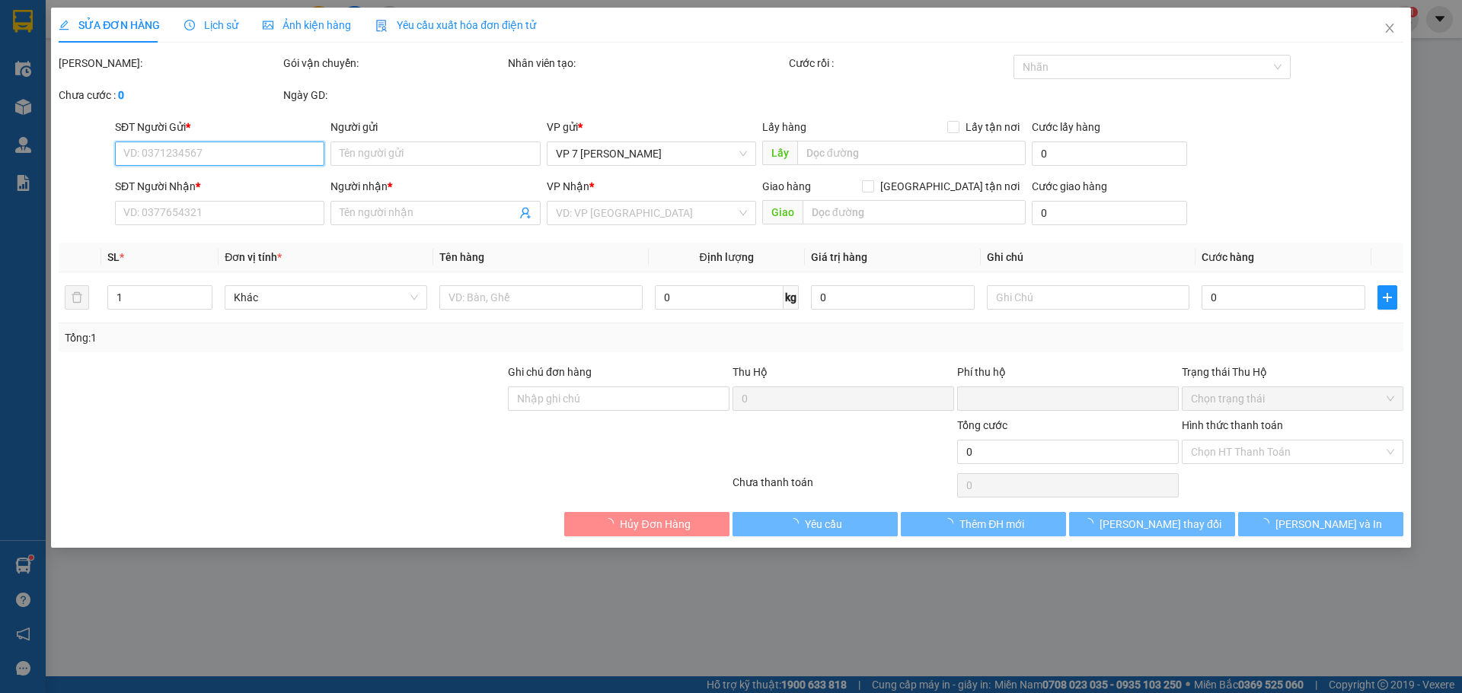
type input "70.000"
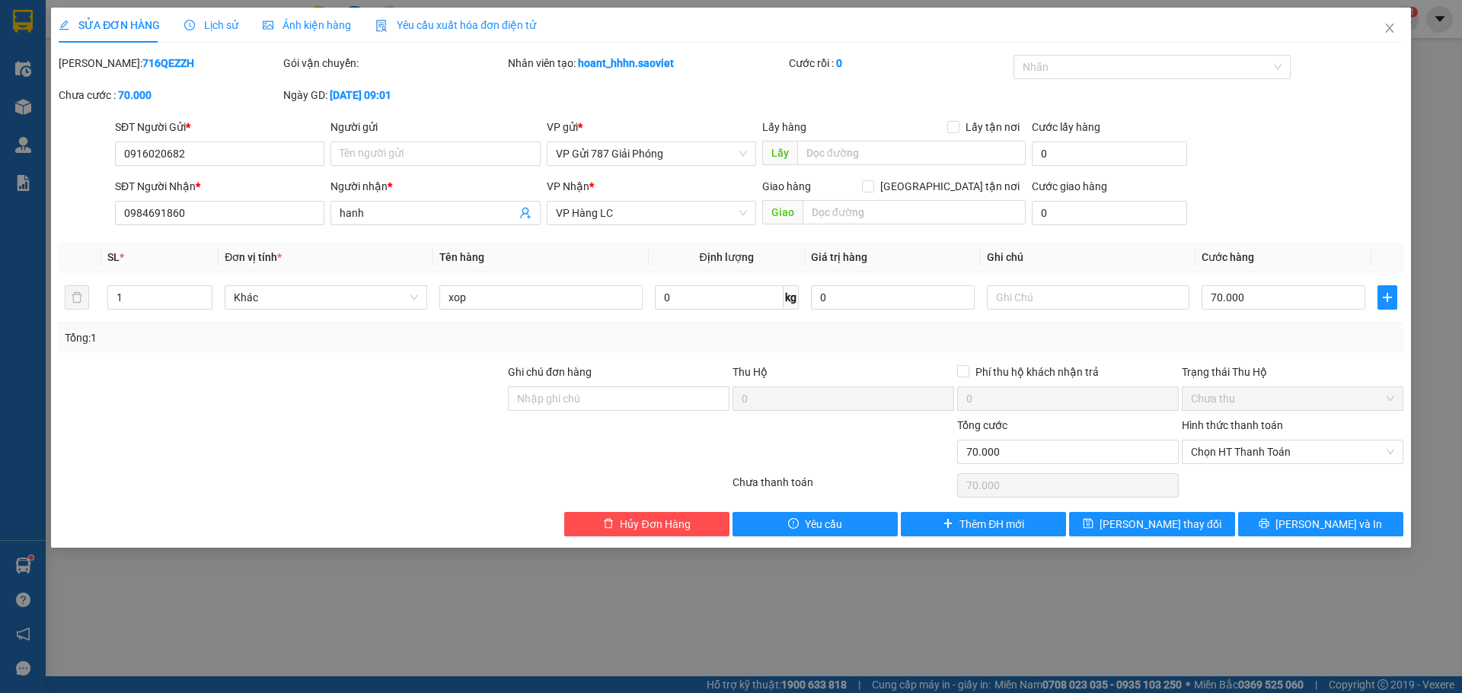
click at [628, 238] on div "Total Paid Fee 0 Total UnPaid Fee 70.000 Cash Collection Total Fee Mã ĐH: 716QE…" at bounding box center [731, 296] width 1344 height 482
drag, startPoint x: 632, startPoint y: 218, endPoint x: 629, endPoint y: 201, distance: 17.0
click at [632, 216] on span "VP Hàng LC" at bounding box center [651, 213] width 191 height 23
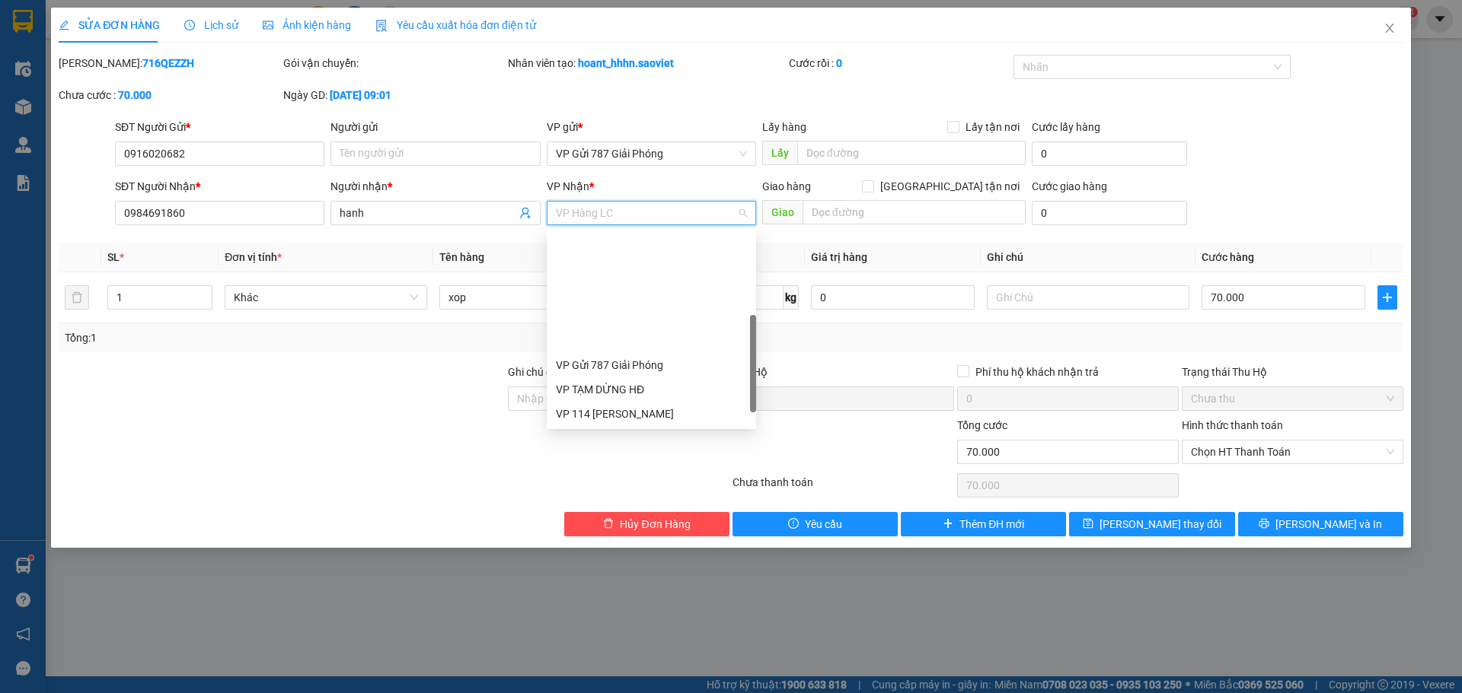
scroll to position [146, 0]
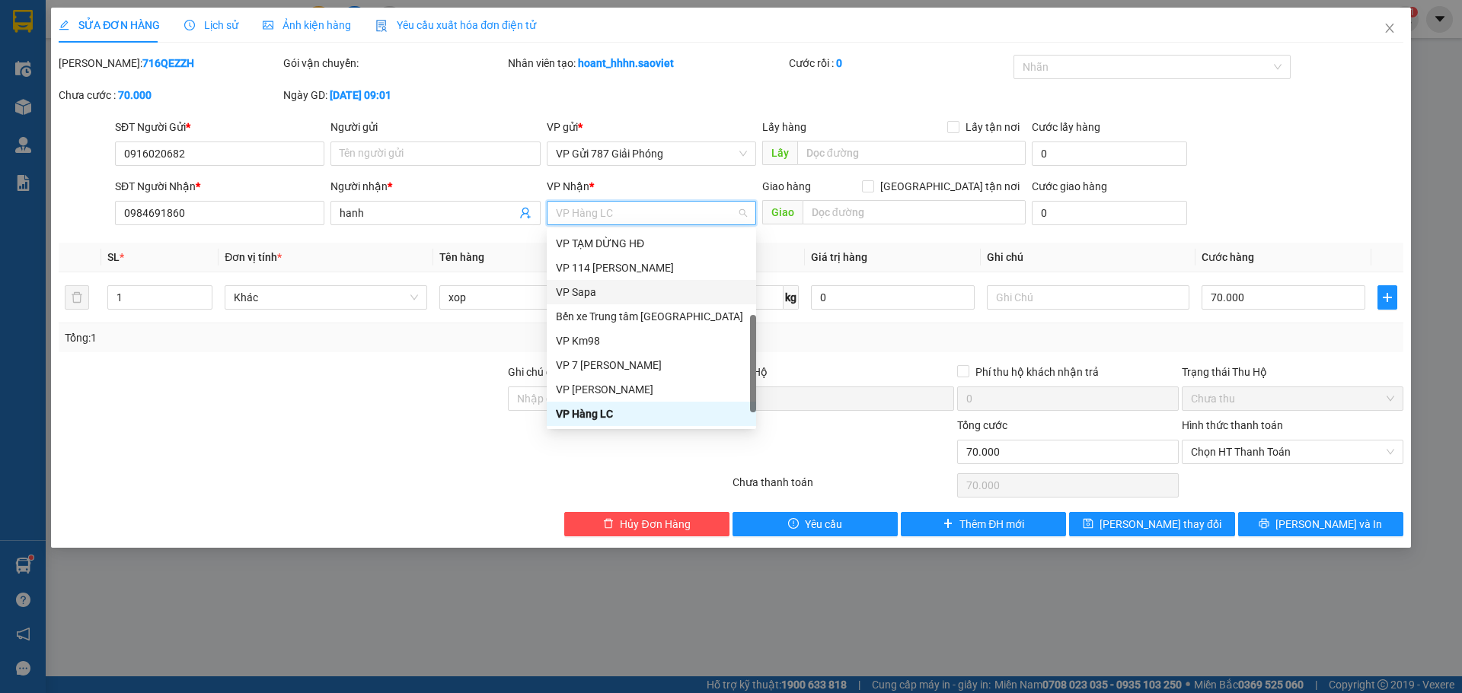
click at [620, 287] on div "VP Sapa" at bounding box center [651, 292] width 191 height 17
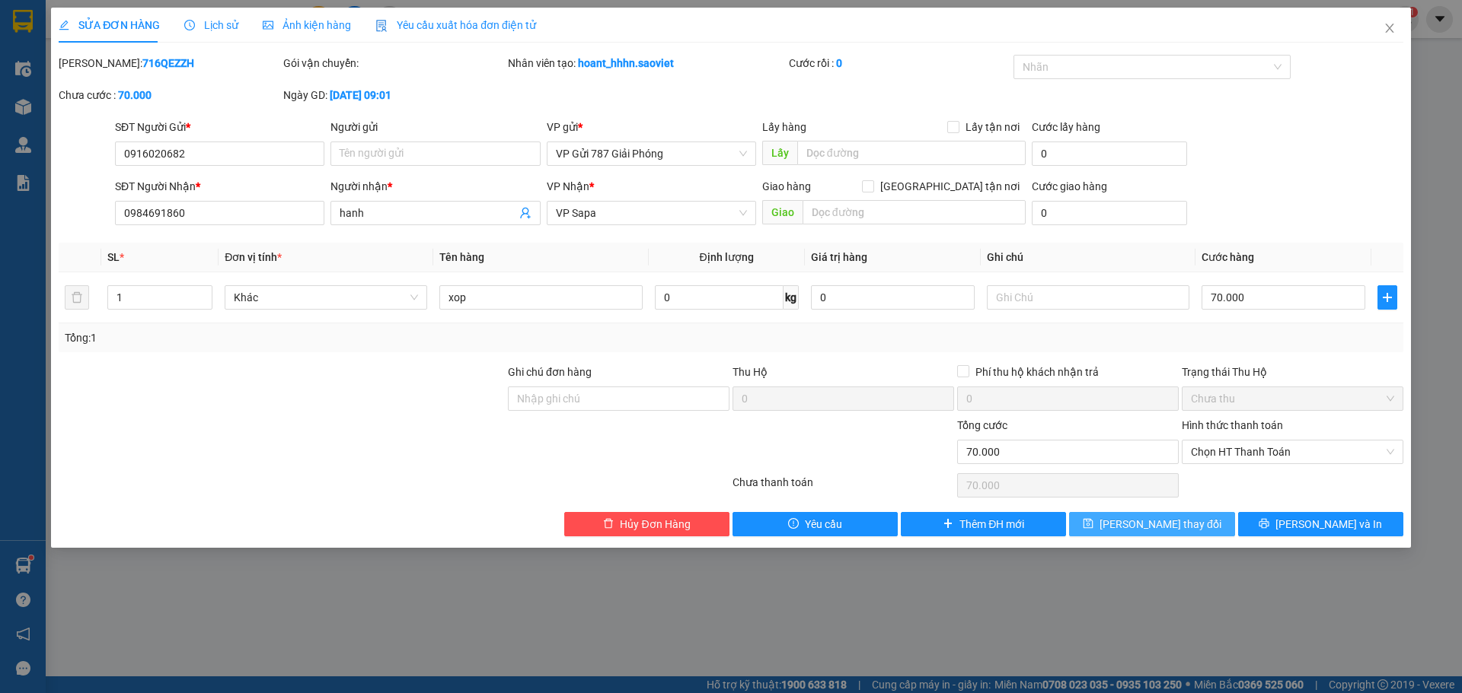
click at [1159, 524] on span "[PERSON_NAME] thay đổi" at bounding box center [1160, 524] width 122 height 17
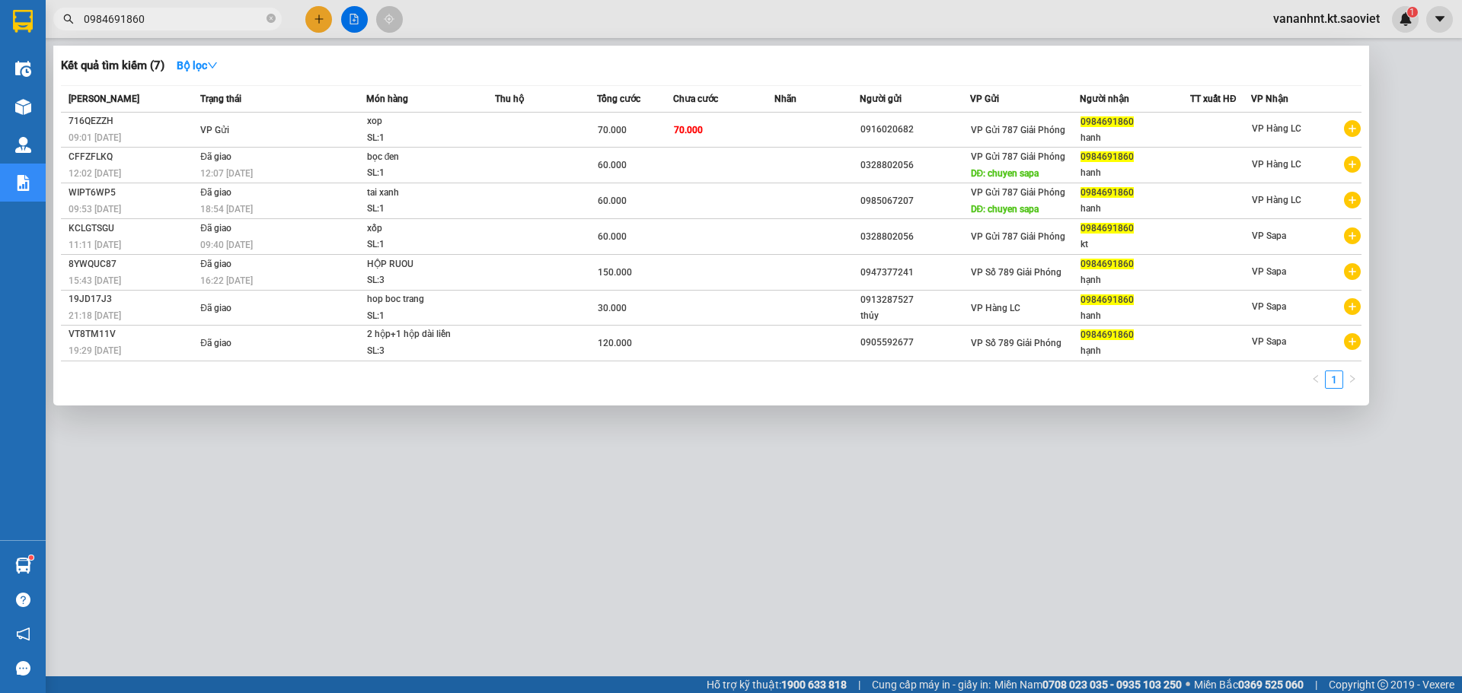
click at [126, 16] on input "0984691860" at bounding box center [174, 19] width 180 height 17
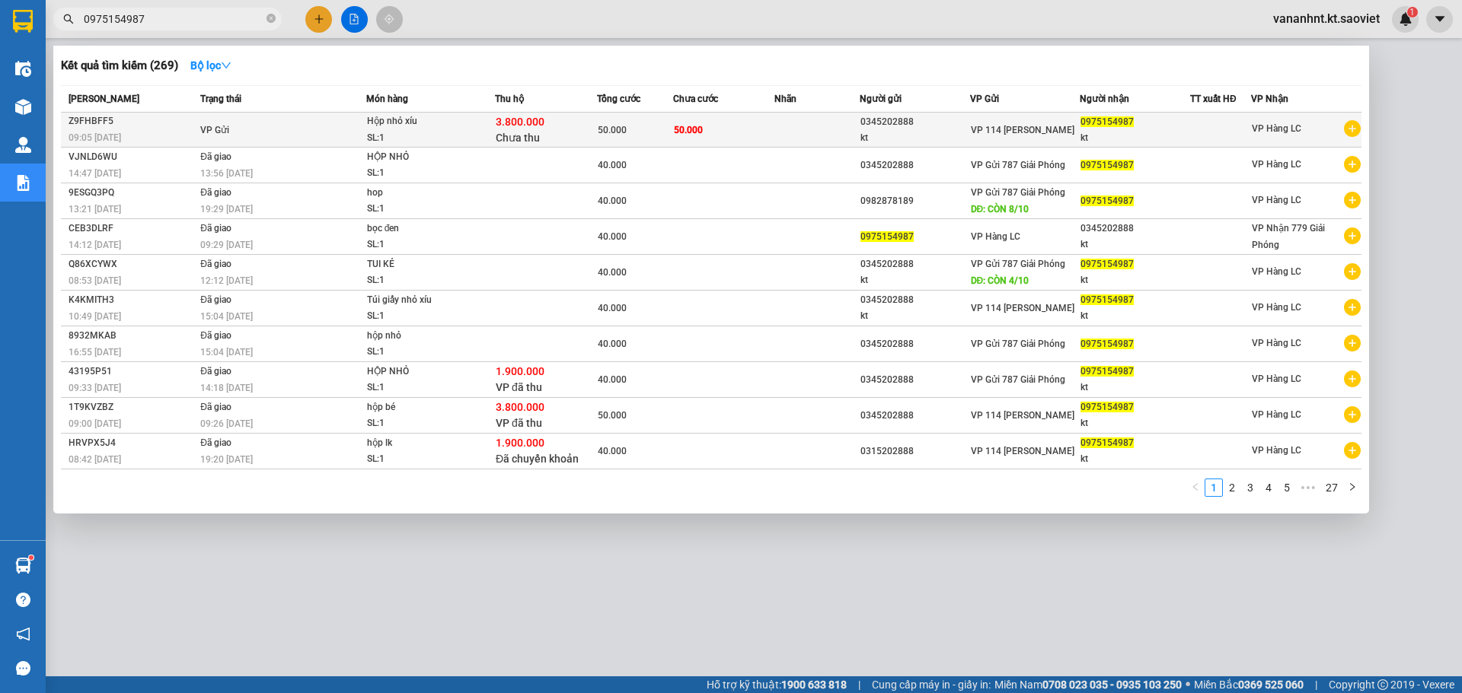
type input "0975154987"
click at [521, 127] on span "3.800.000" at bounding box center [520, 122] width 49 height 12
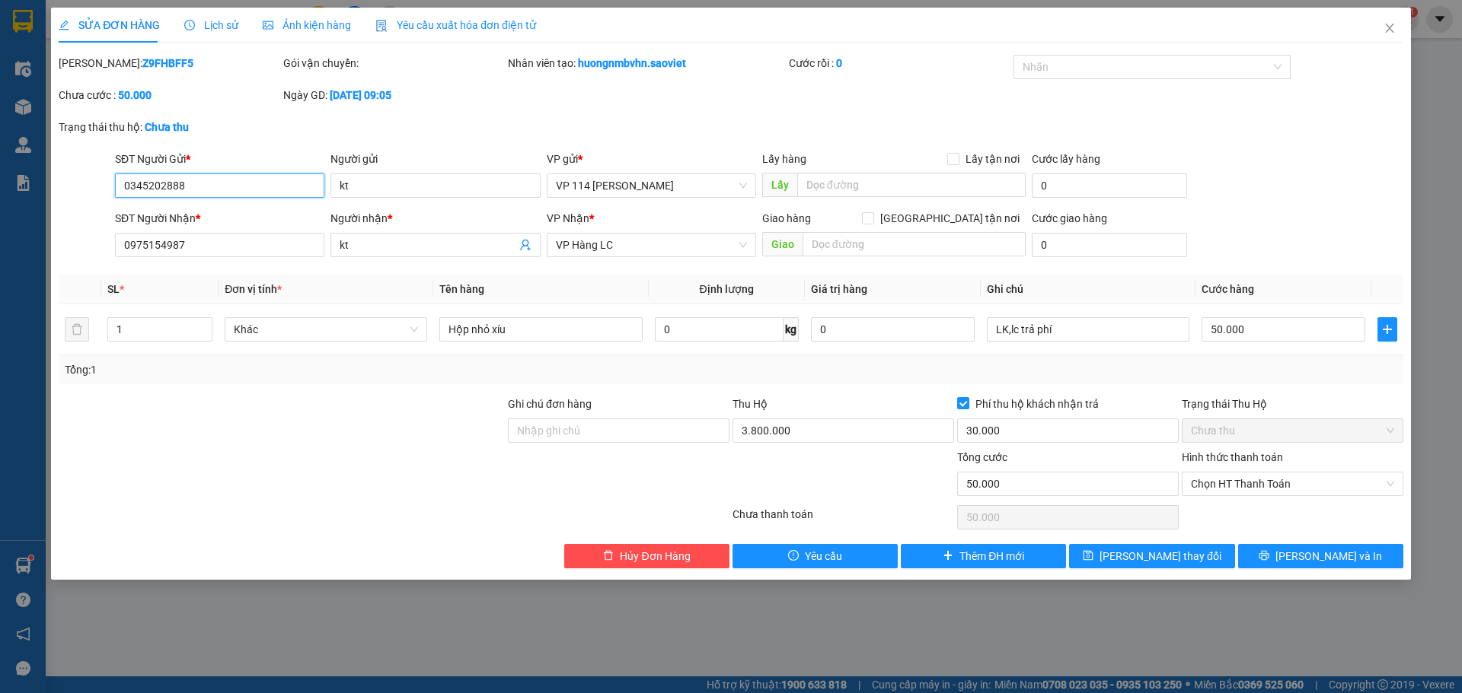
type input "0345202888"
type input "kt"
type input "0975154987"
type input "kt"
type input "50.000"
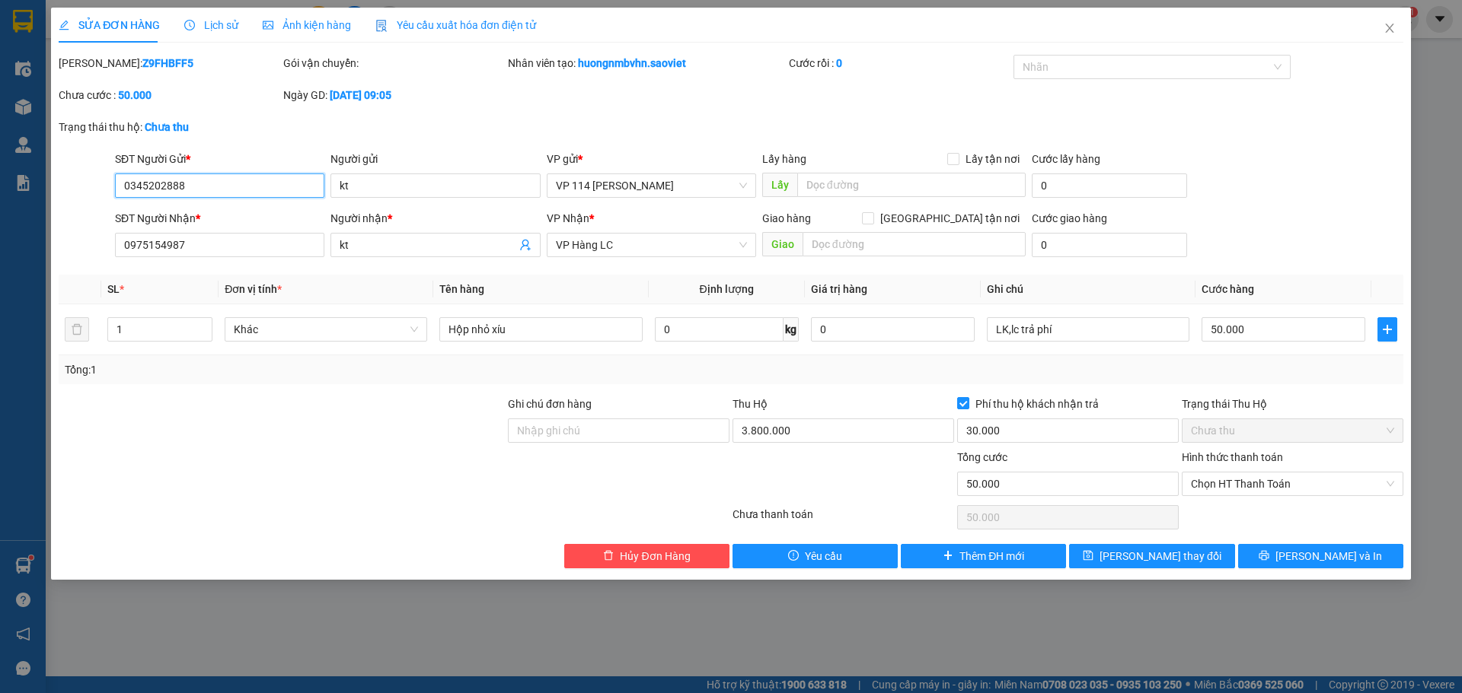
type input "50.000"
click at [996, 434] on input "30.000" at bounding box center [1068, 431] width 222 height 24
type input "40.000"
click at [1302, 207] on form "SĐT Người Gửi * 0345202888 Người gửi kt VP gửi * VP 114 Trần Nhật Duật Lấy hàng…" at bounding box center [731, 207] width 1344 height 113
click at [1167, 558] on span "[PERSON_NAME] thay đổi" at bounding box center [1160, 556] width 122 height 17
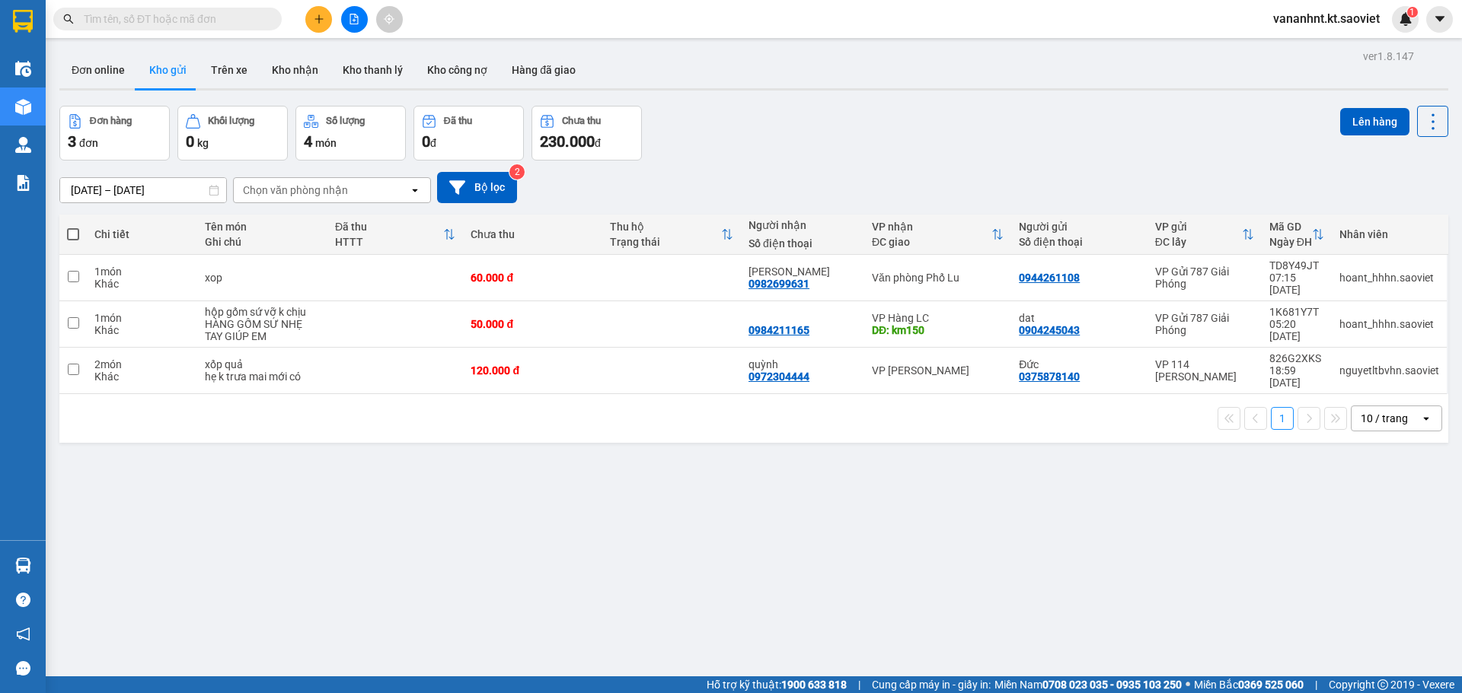
paste input "C8NDCX4V"
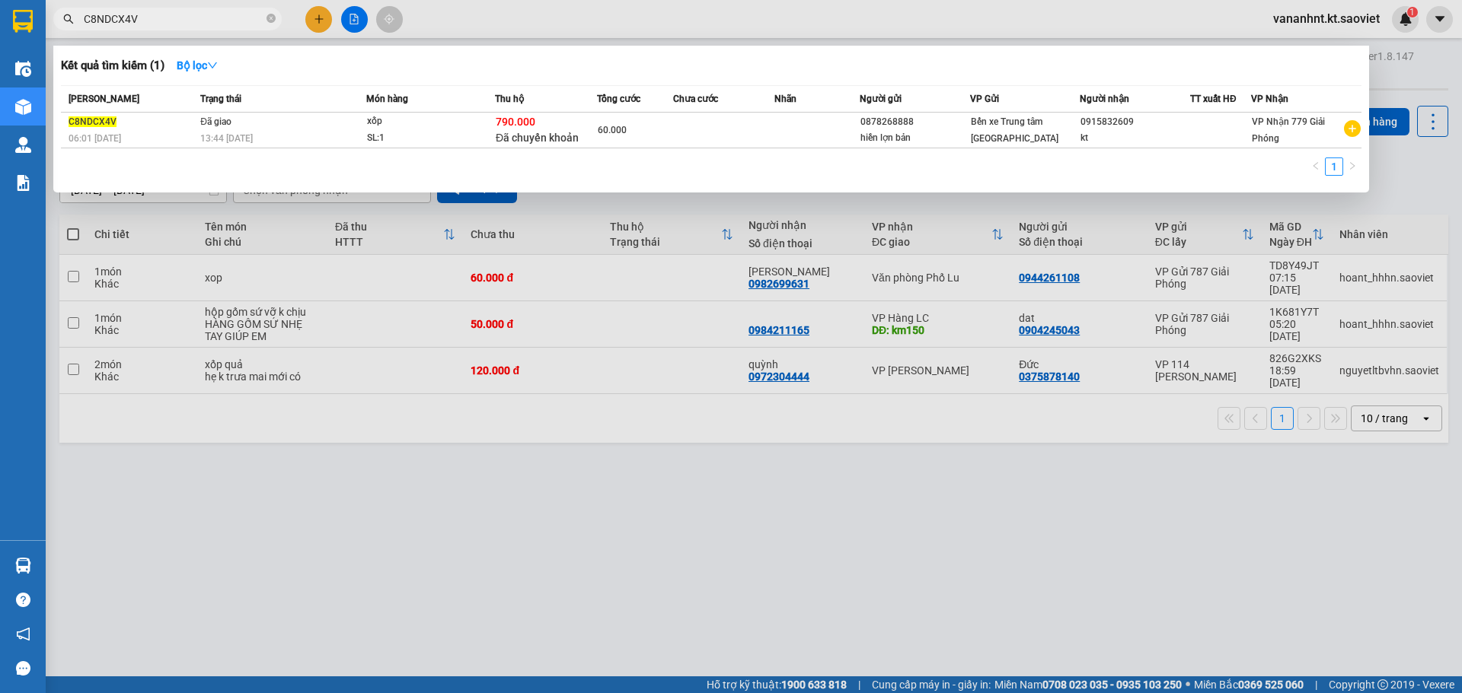
click at [119, 21] on input "C8NDCX4V" at bounding box center [174, 19] width 180 height 17
paste input "EJ32ERG8"
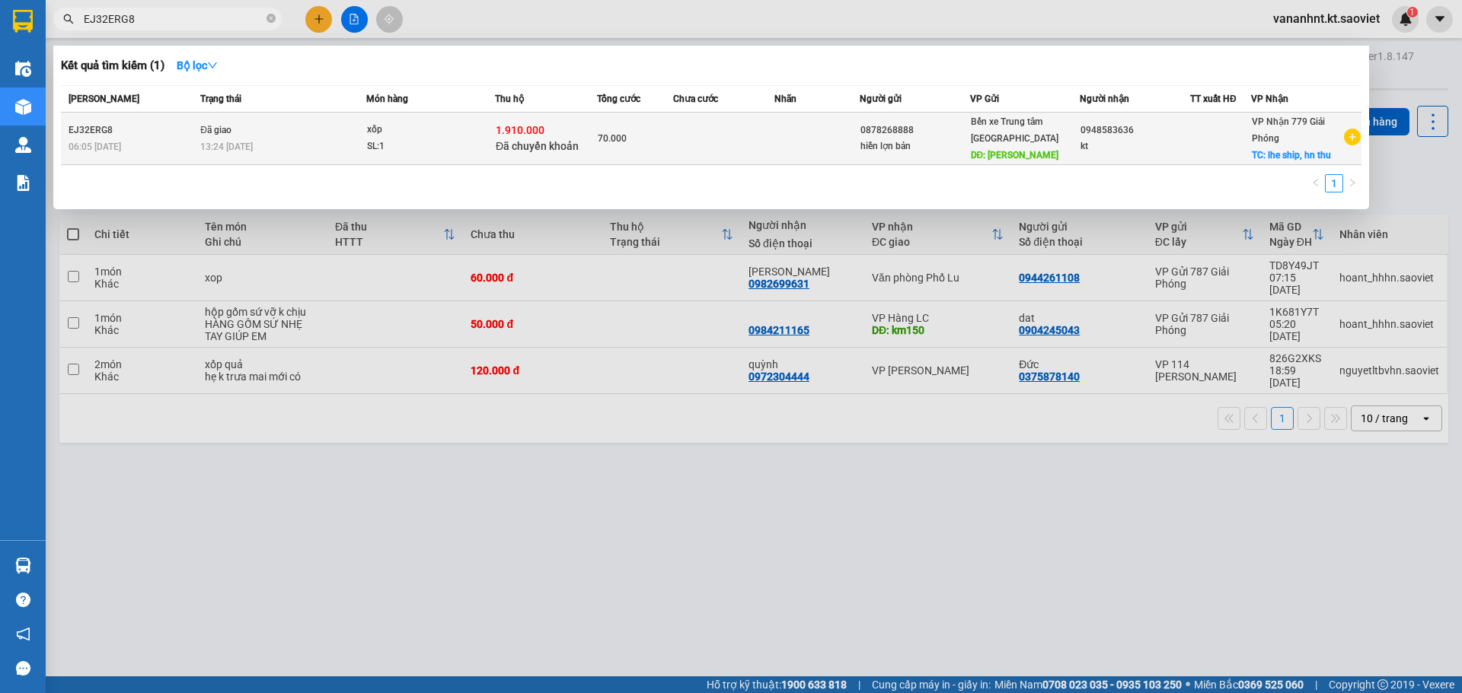
type input "EJ32ERG8"
click at [649, 131] on div "70.000" at bounding box center [635, 138] width 75 height 17
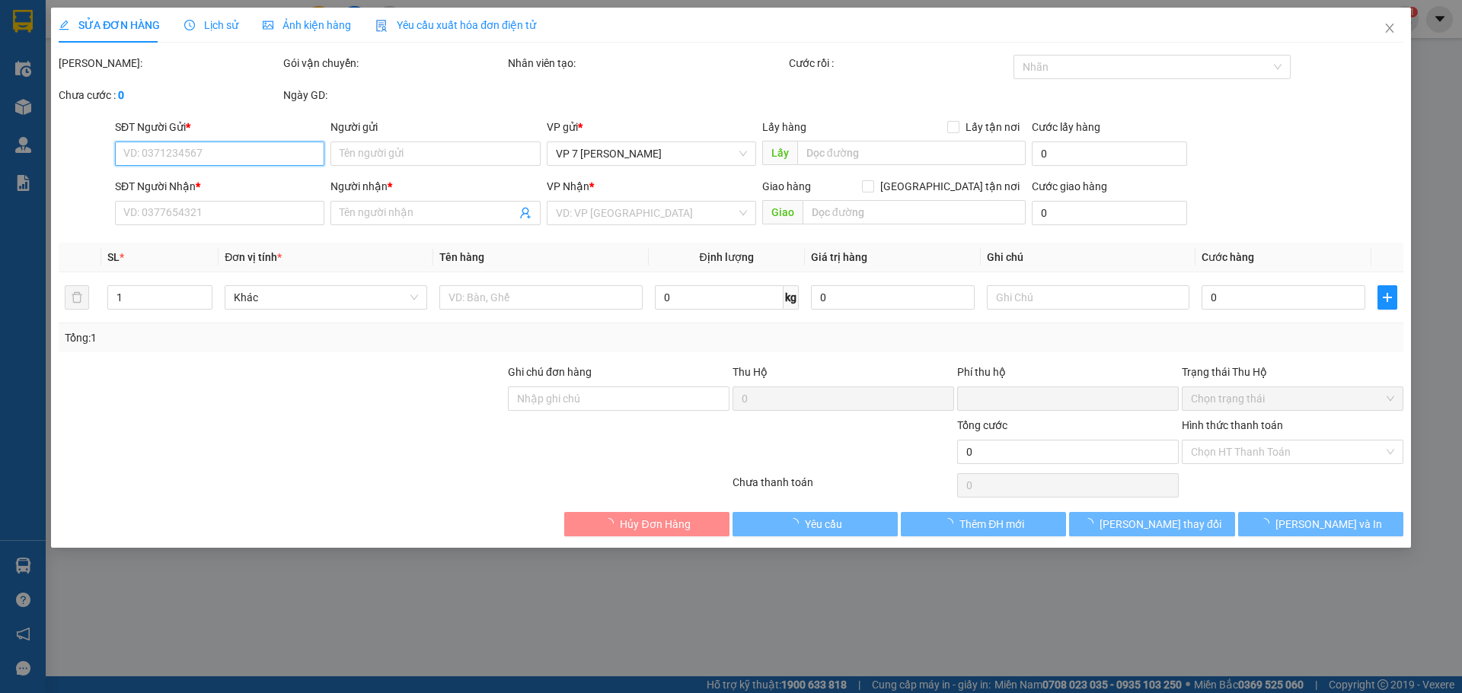
type input "0878268888"
type input "hiền lợn bản"
type input "Linh nam"
type input "0948583636"
type input "kt"
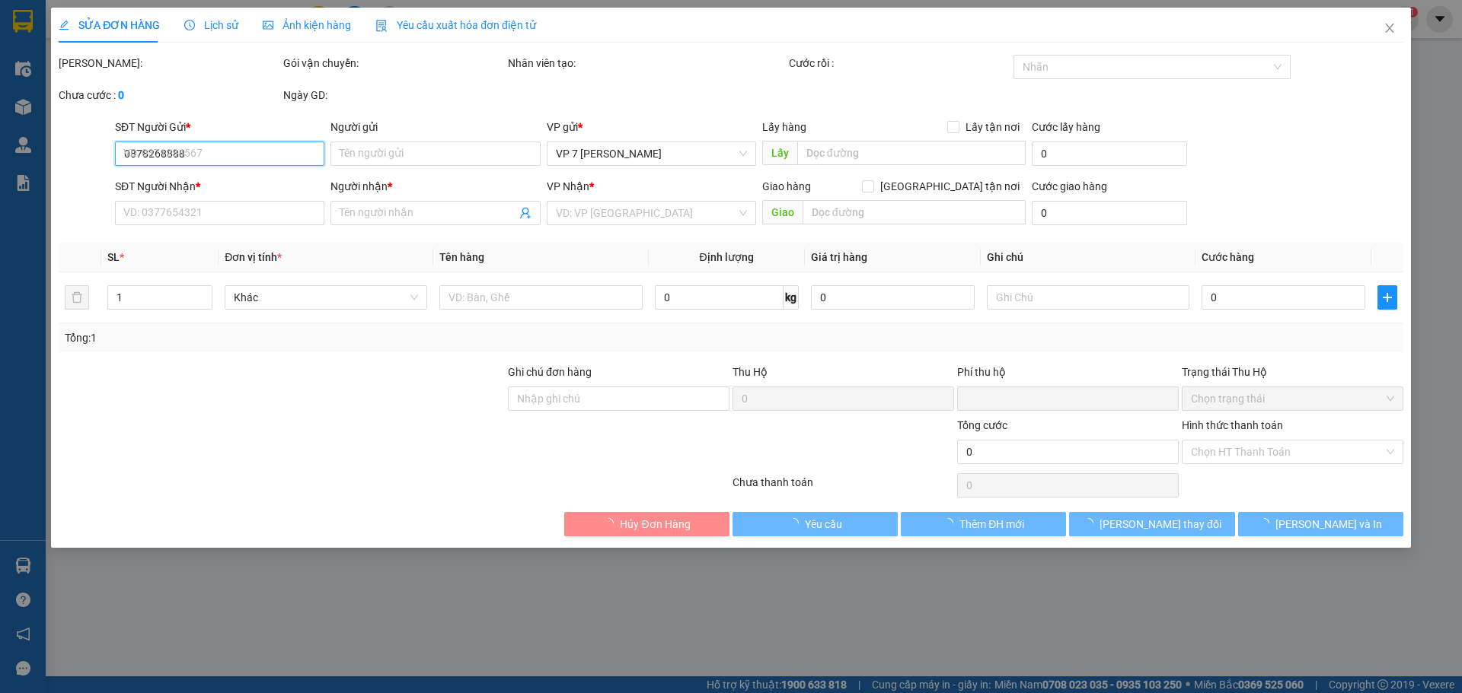
checkbox input "true"
type input "lhe ship, hn thu"
type input "1.910.000"
type input "30.000"
type input "70.000"
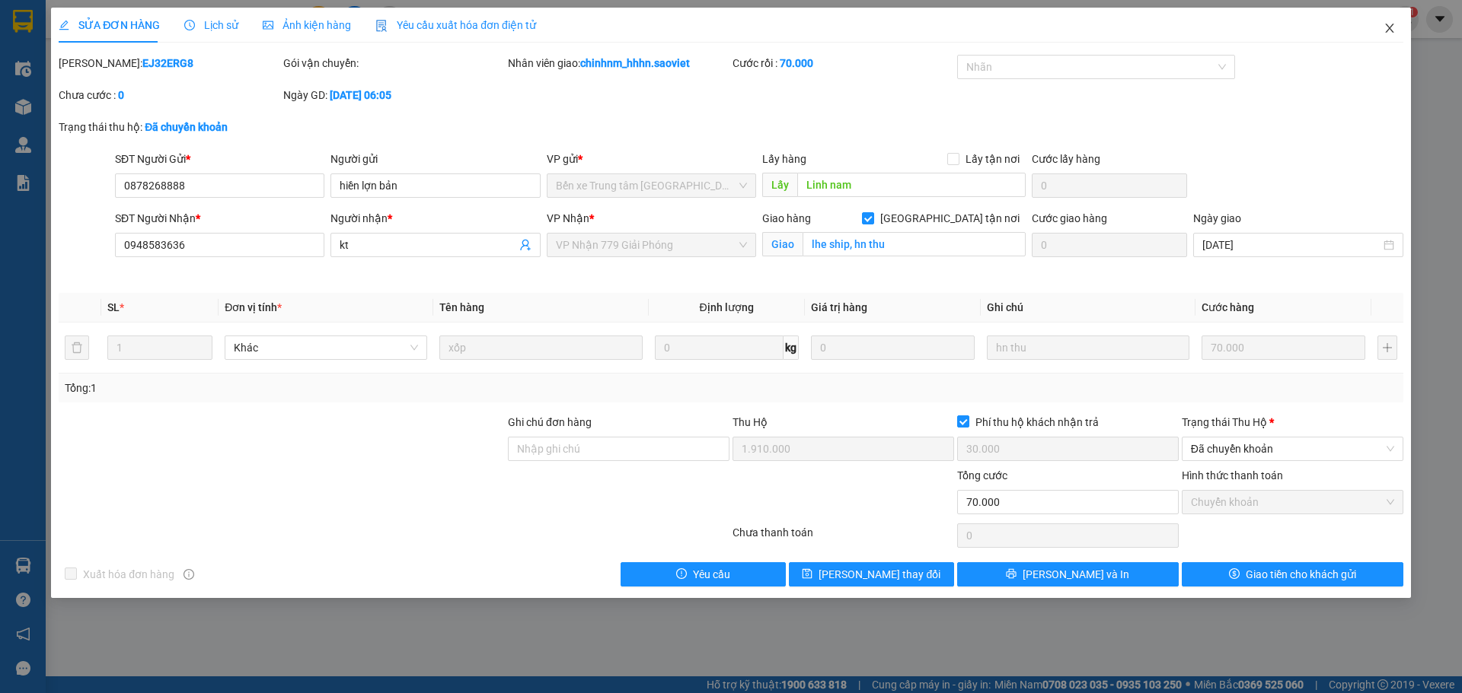
click at [1383, 34] on icon "close" at bounding box center [1389, 28] width 12 height 12
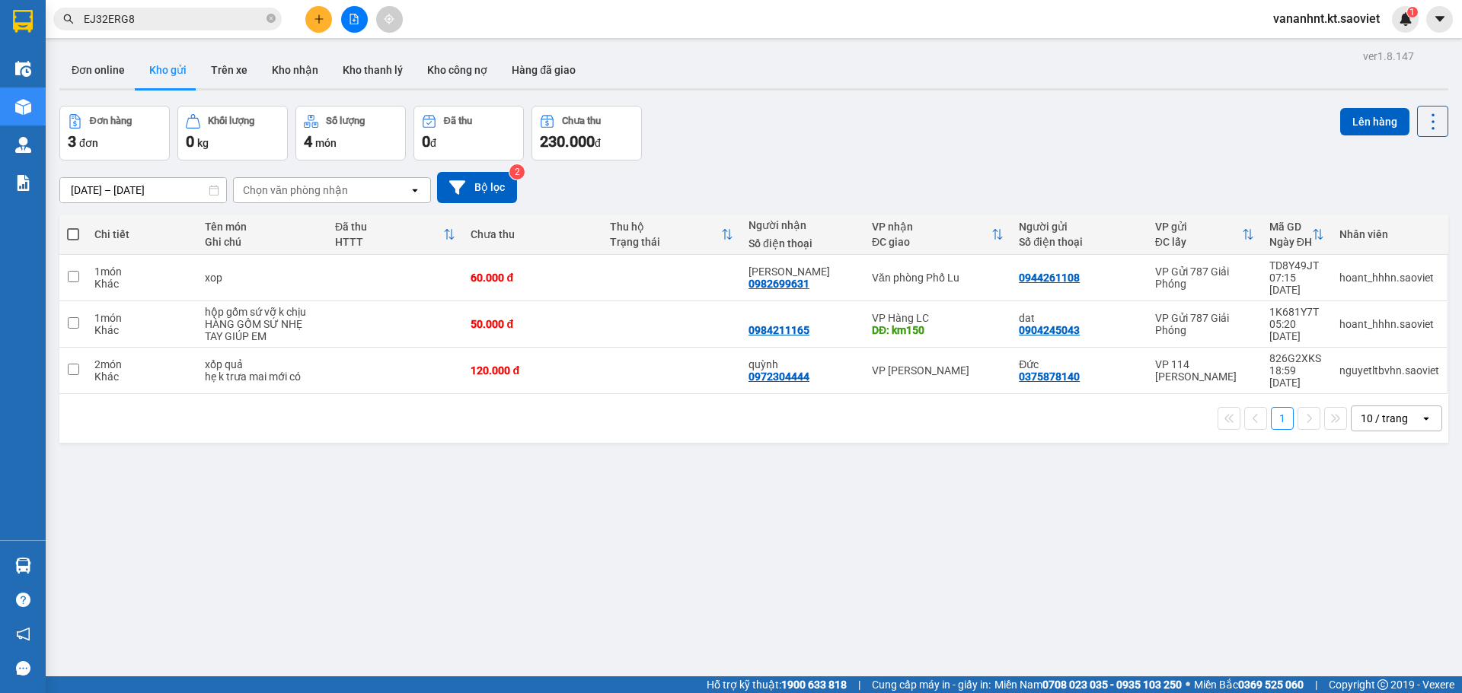
click at [88, 18] on input "EJ32ERG8" at bounding box center [174, 19] width 180 height 17
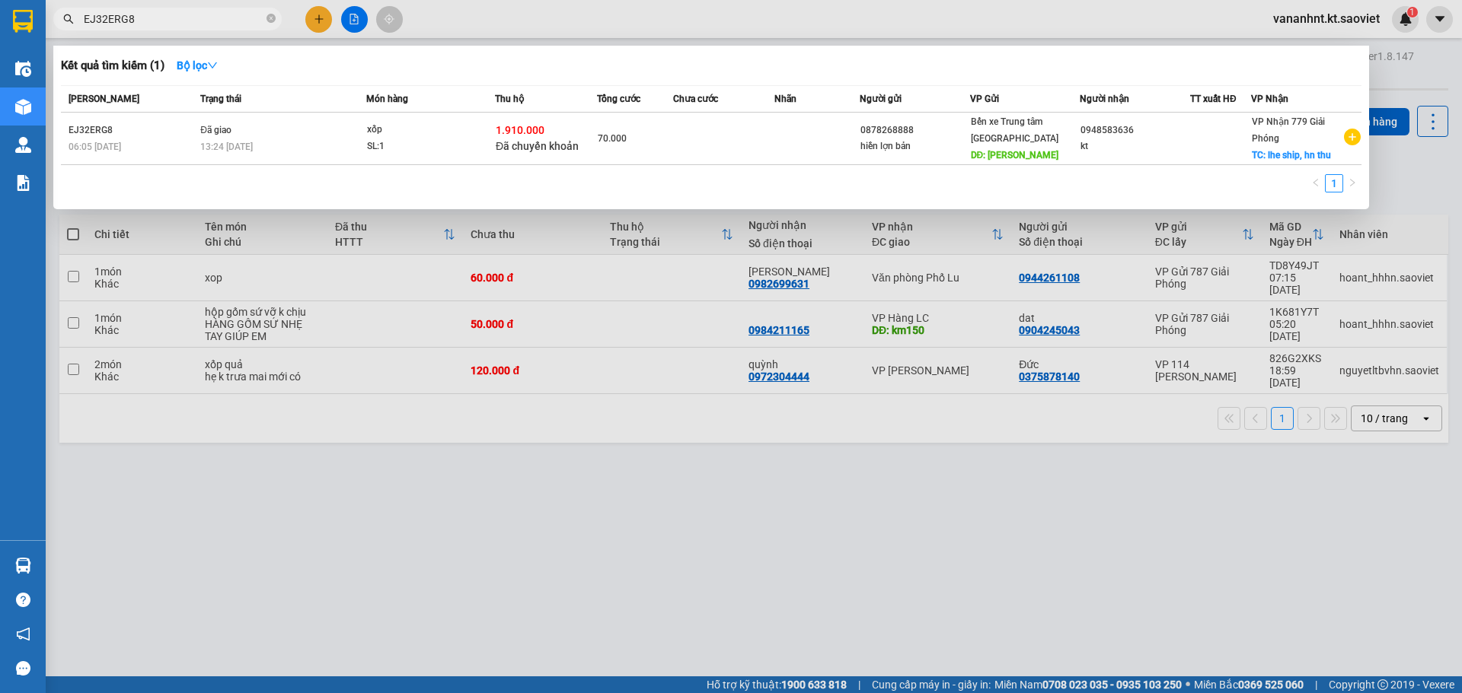
click at [88, 18] on input "EJ32ERG8" at bounding box center [174, 19] width 180 height 17
paste input "DJHUIZCB"
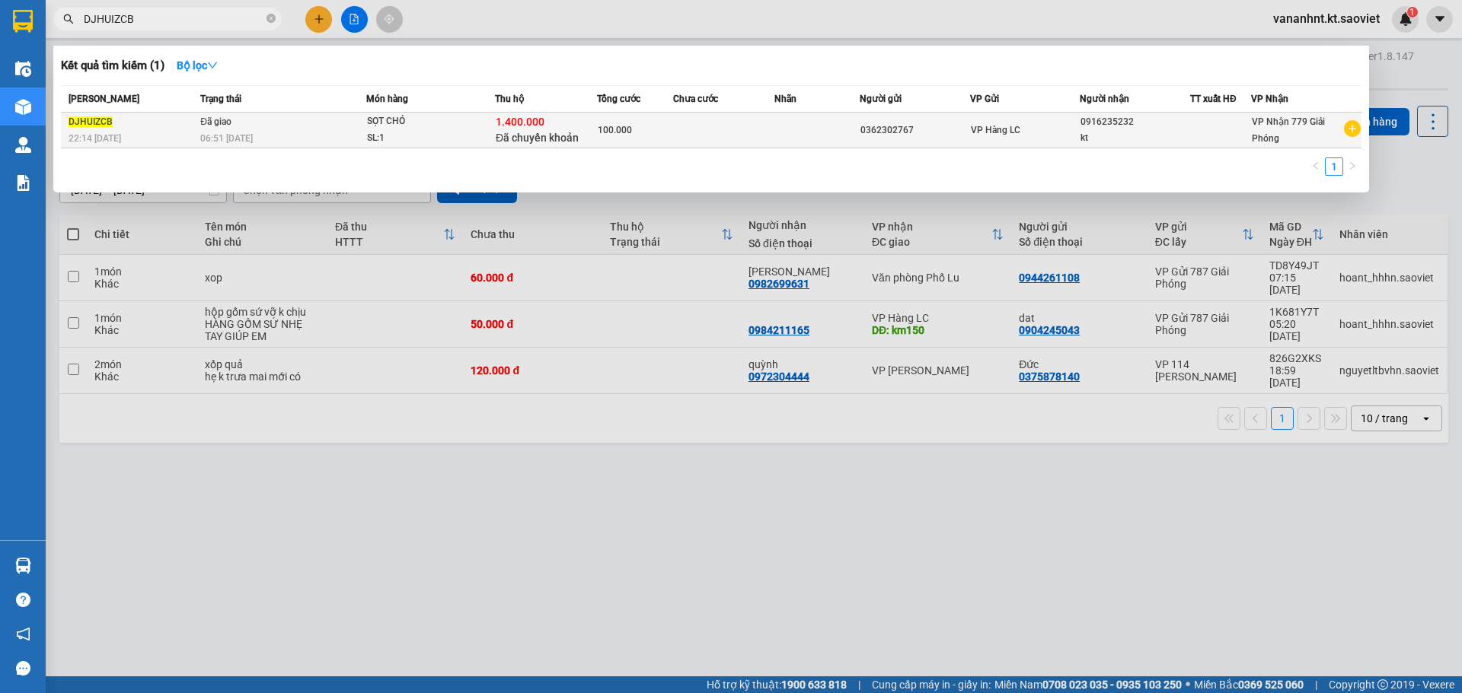
type input "DJHUIZCB"
click at [690, 145] on td at bounding box center [724, 131] width 102 height 36
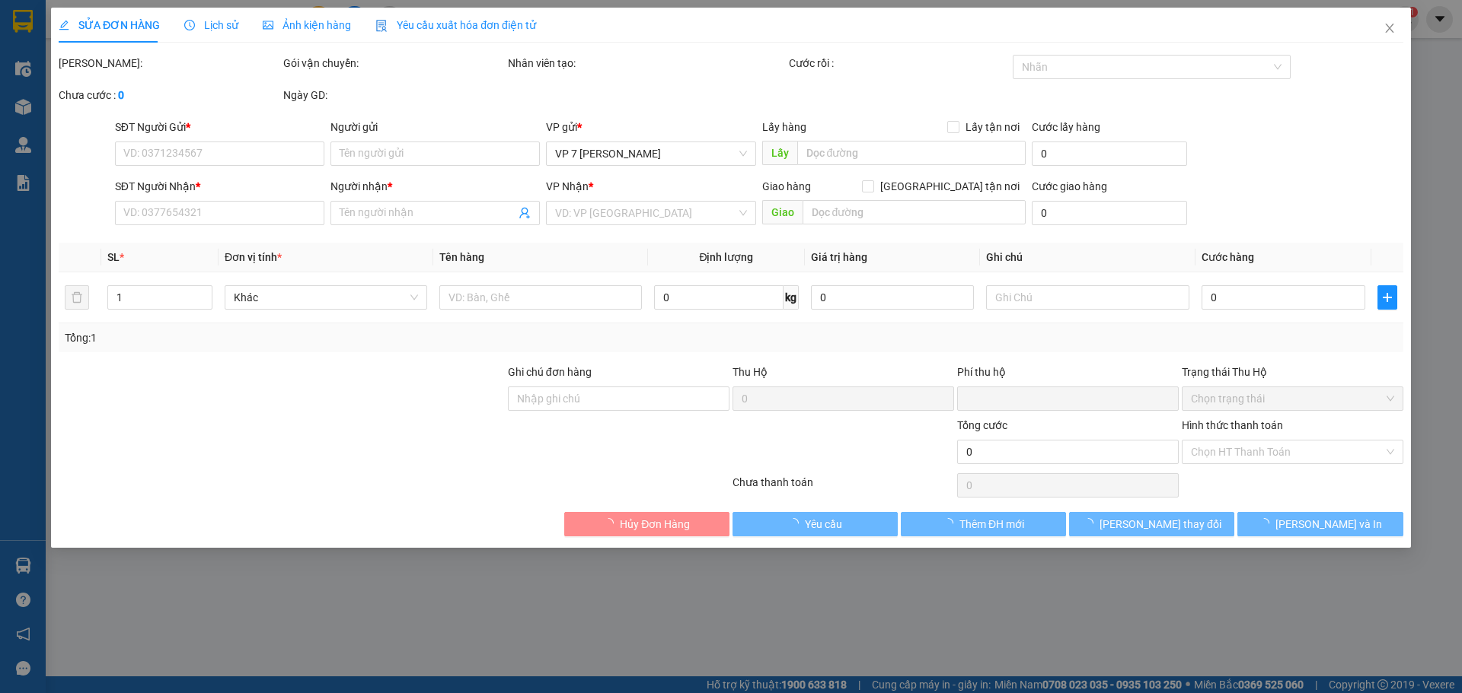
type input "0362302767"
type input "0916235232"
type input "kt"
type input "1.400.000"
type input "30.000"
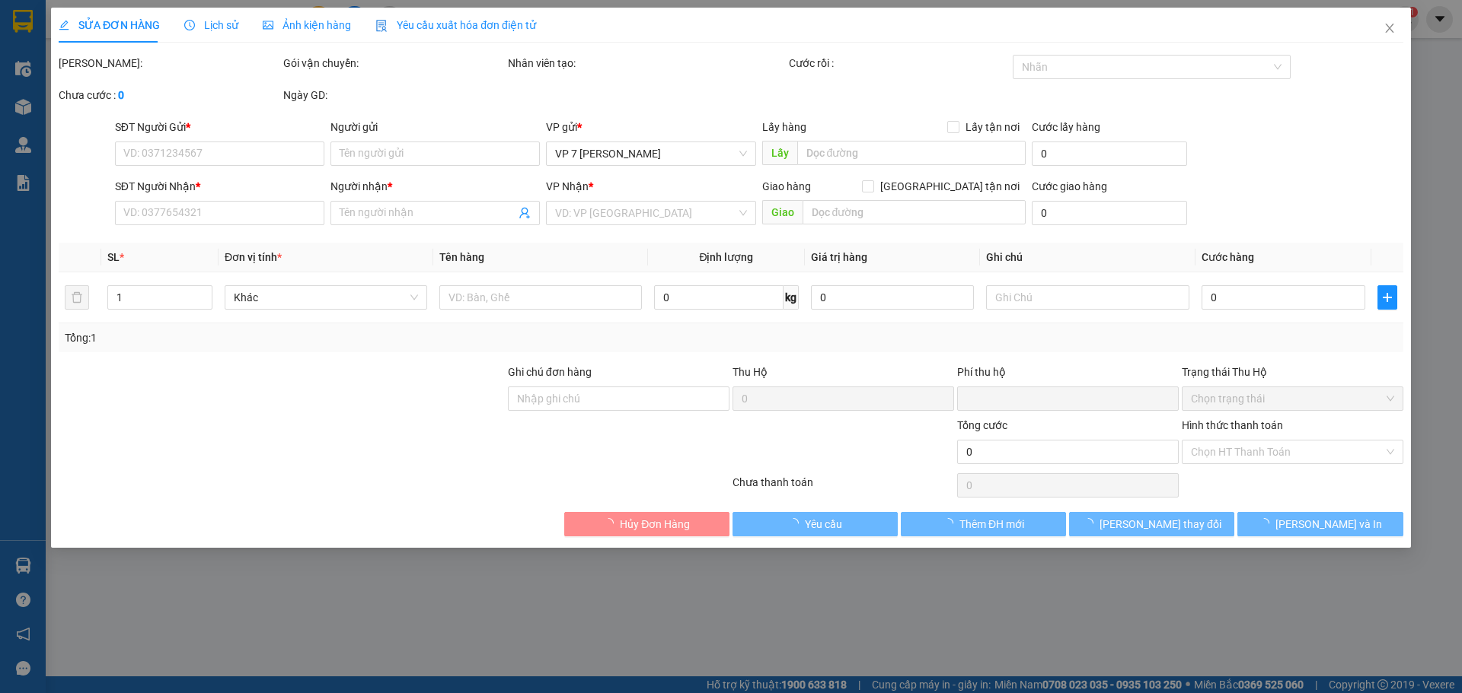
type input "100.000"
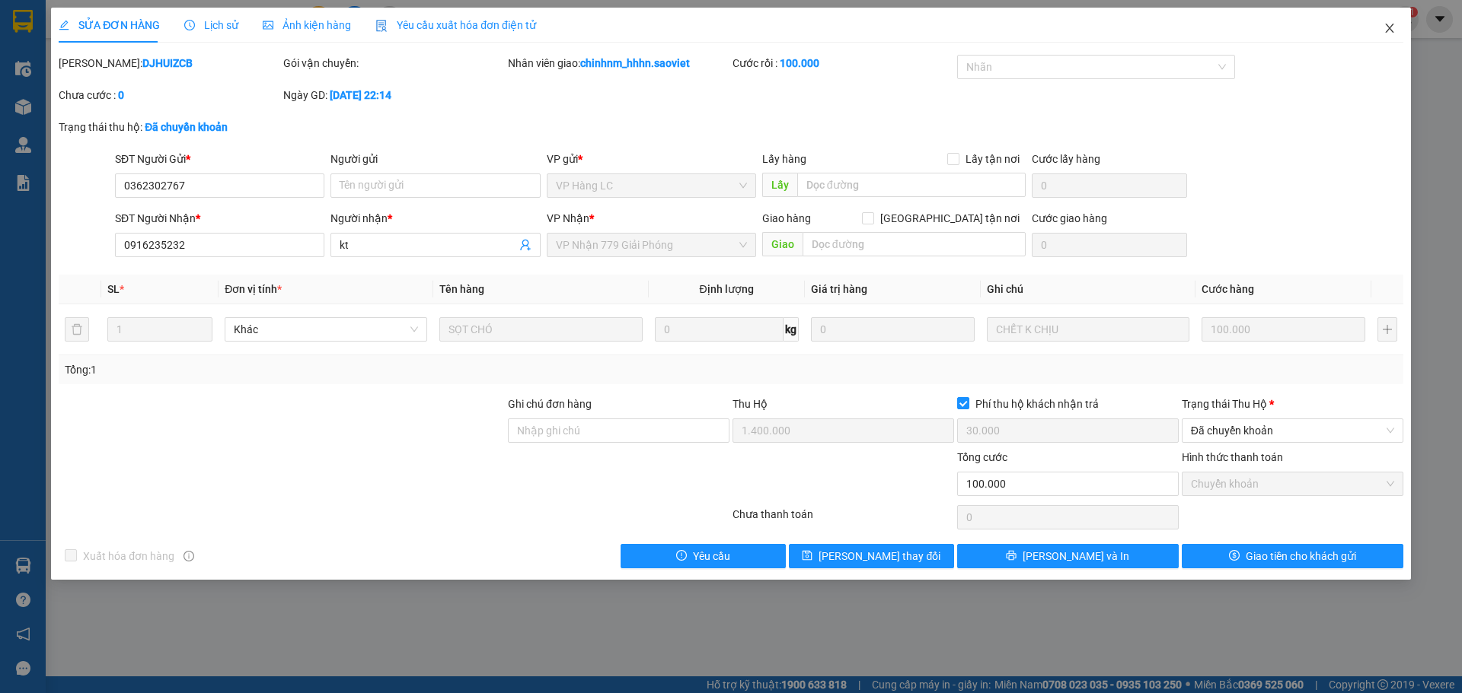
click at [1387, 31] on icon "close" at bounding box center [1389, 28] width 8 height 9
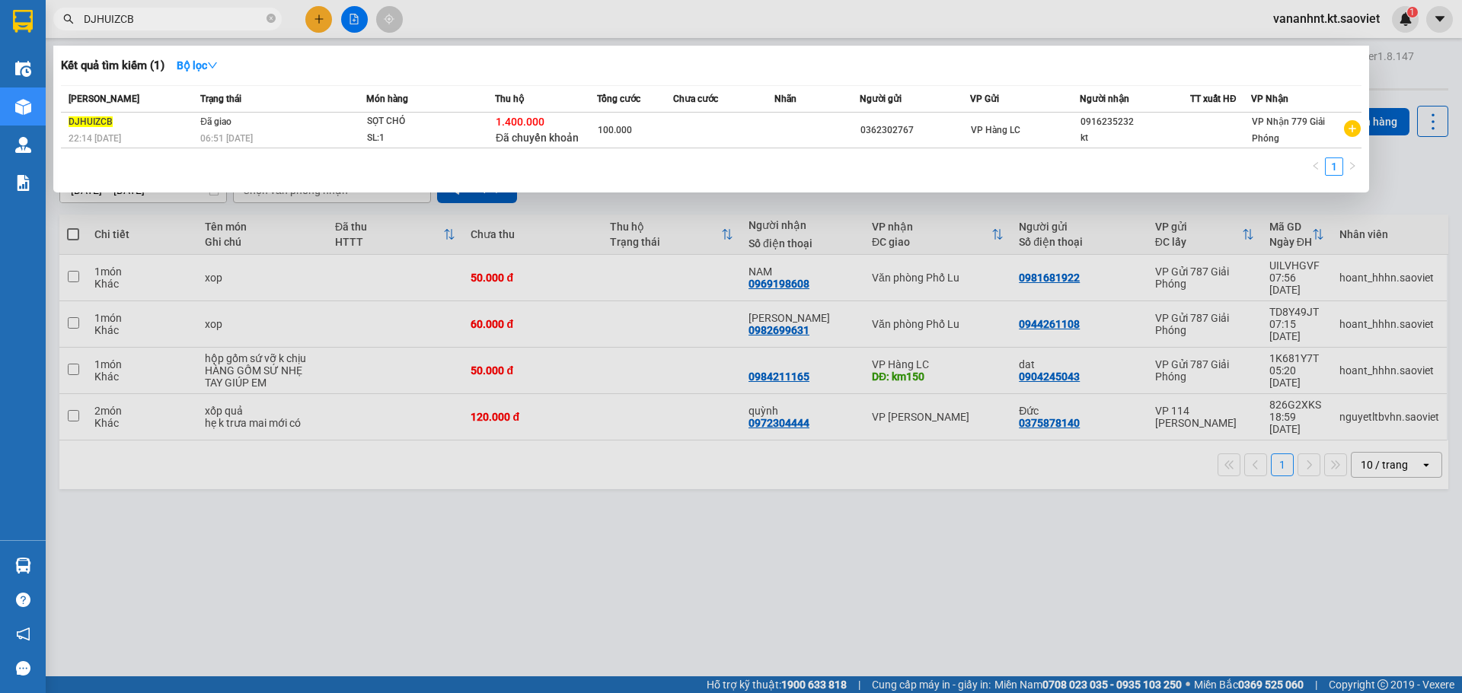
click at [101, 14] on input "DJHUIZCB" at bounding box center [174, 19] width 180 height 17
paste input "F4YJKVNI"
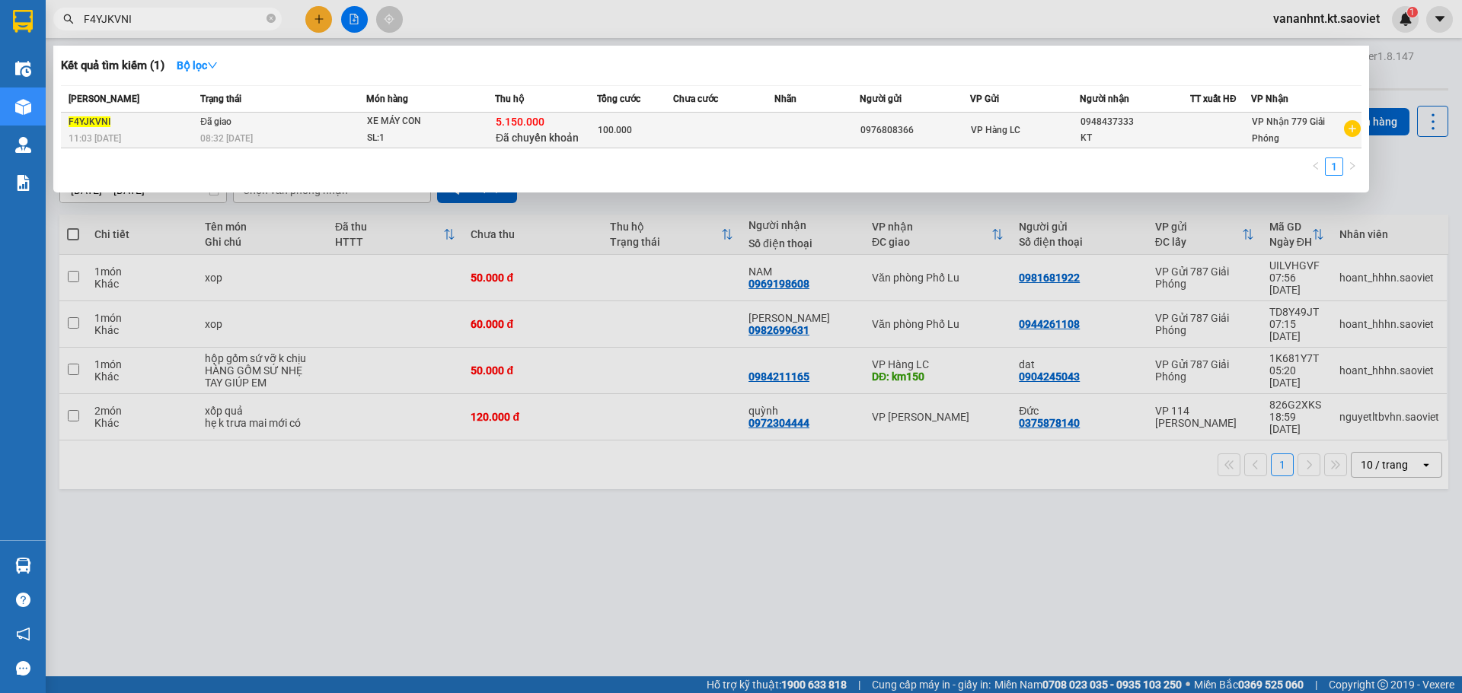
type input "F4YJKVNI"
click at [564, 127] on div "5.150.000 Đã chuyển khoản" at bounding box center [546, 130] width 100 height 32
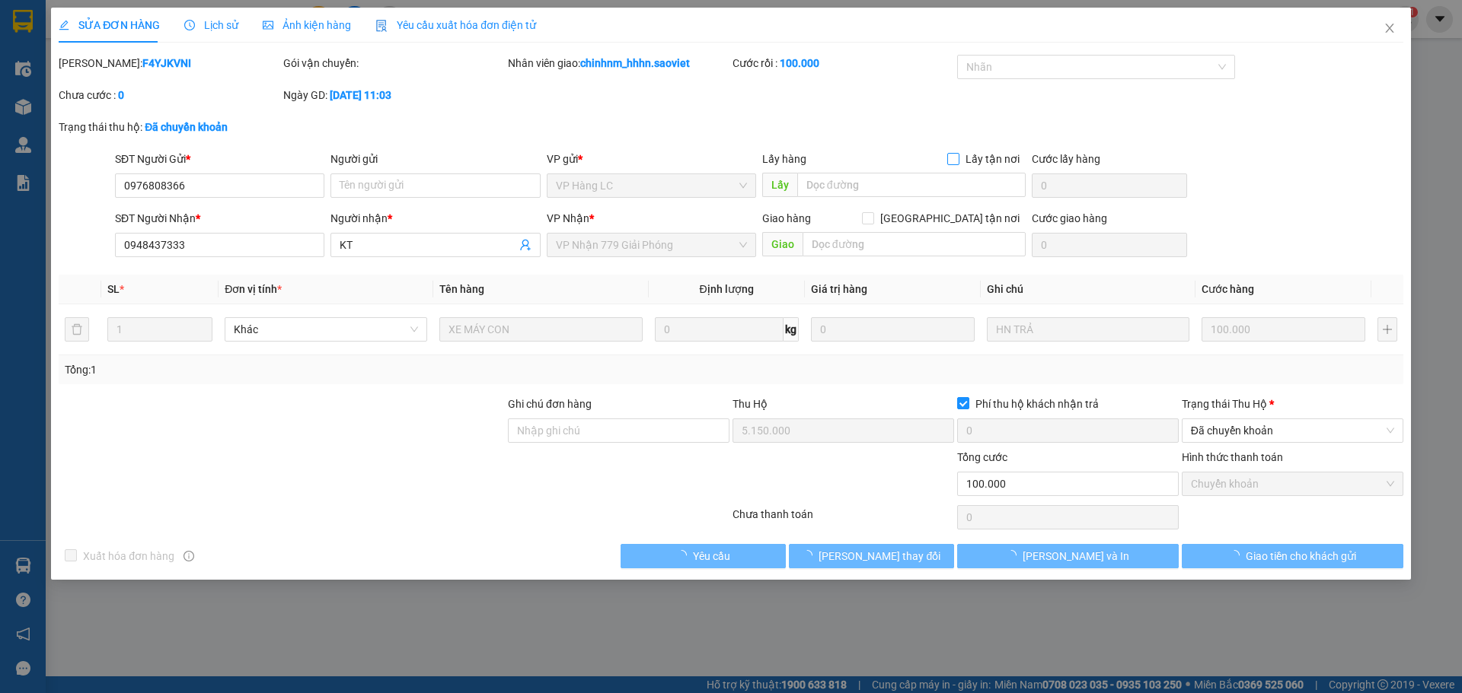
type input "0976808366"
type input "0948437333"
type input "KT"
type input "5.150.000"
type input "0"
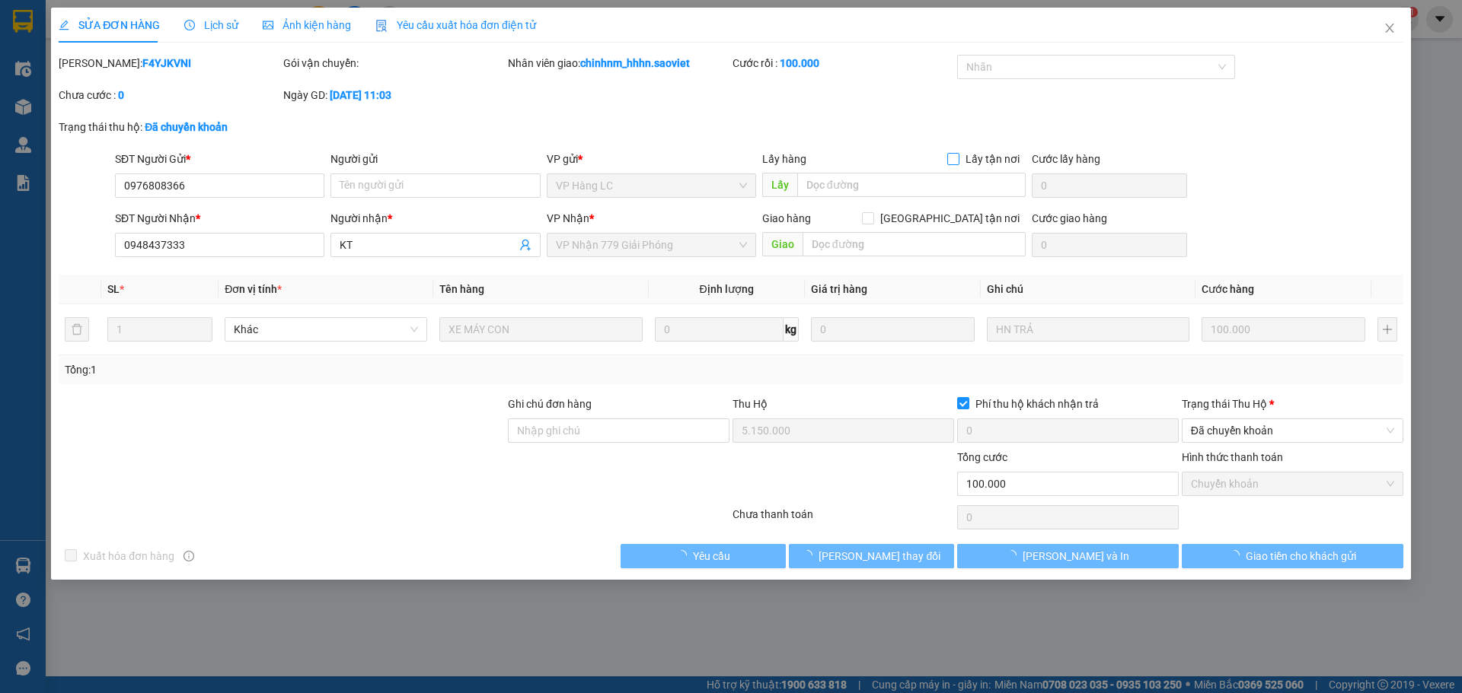
type input "100.000"
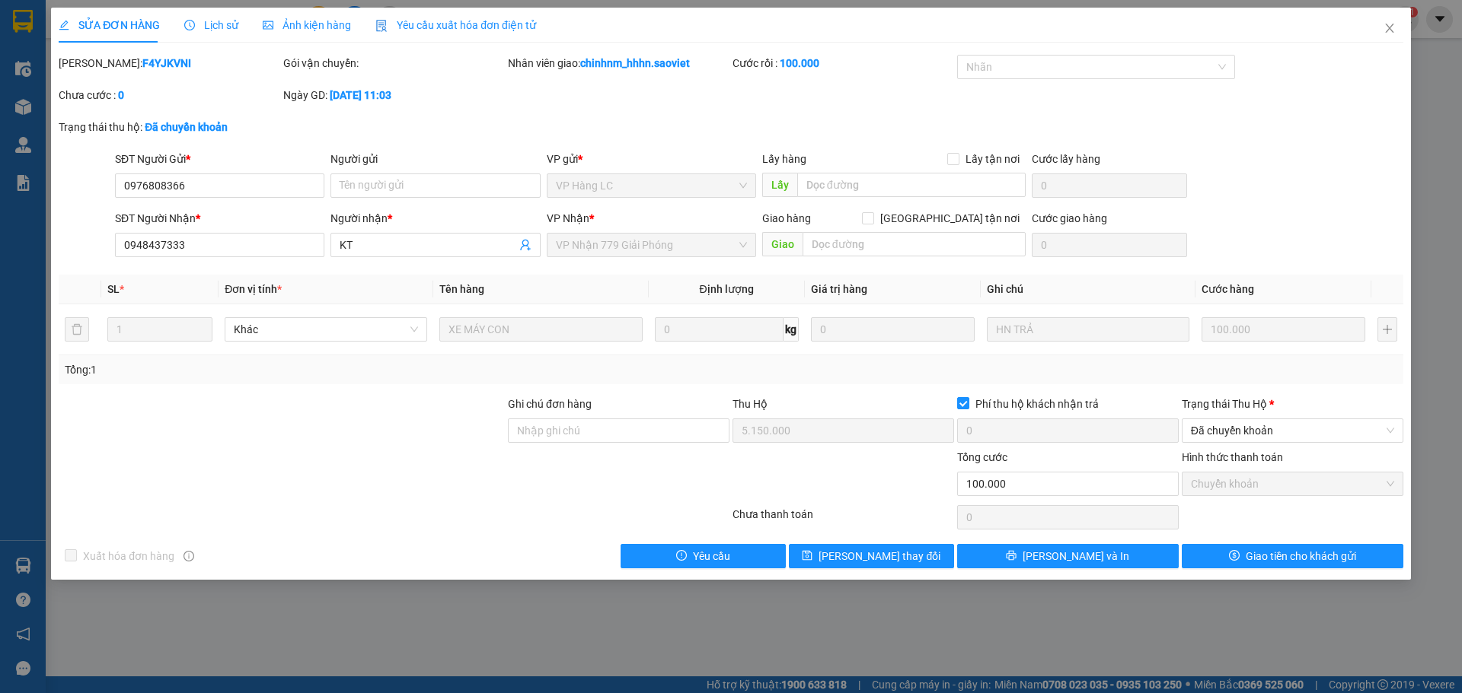
click at [212, 24] on span "Lịch sử" at bounding box center [211, 25] width 54 height 12
